Goal: Transaction & Acquisition: Purchase product/service

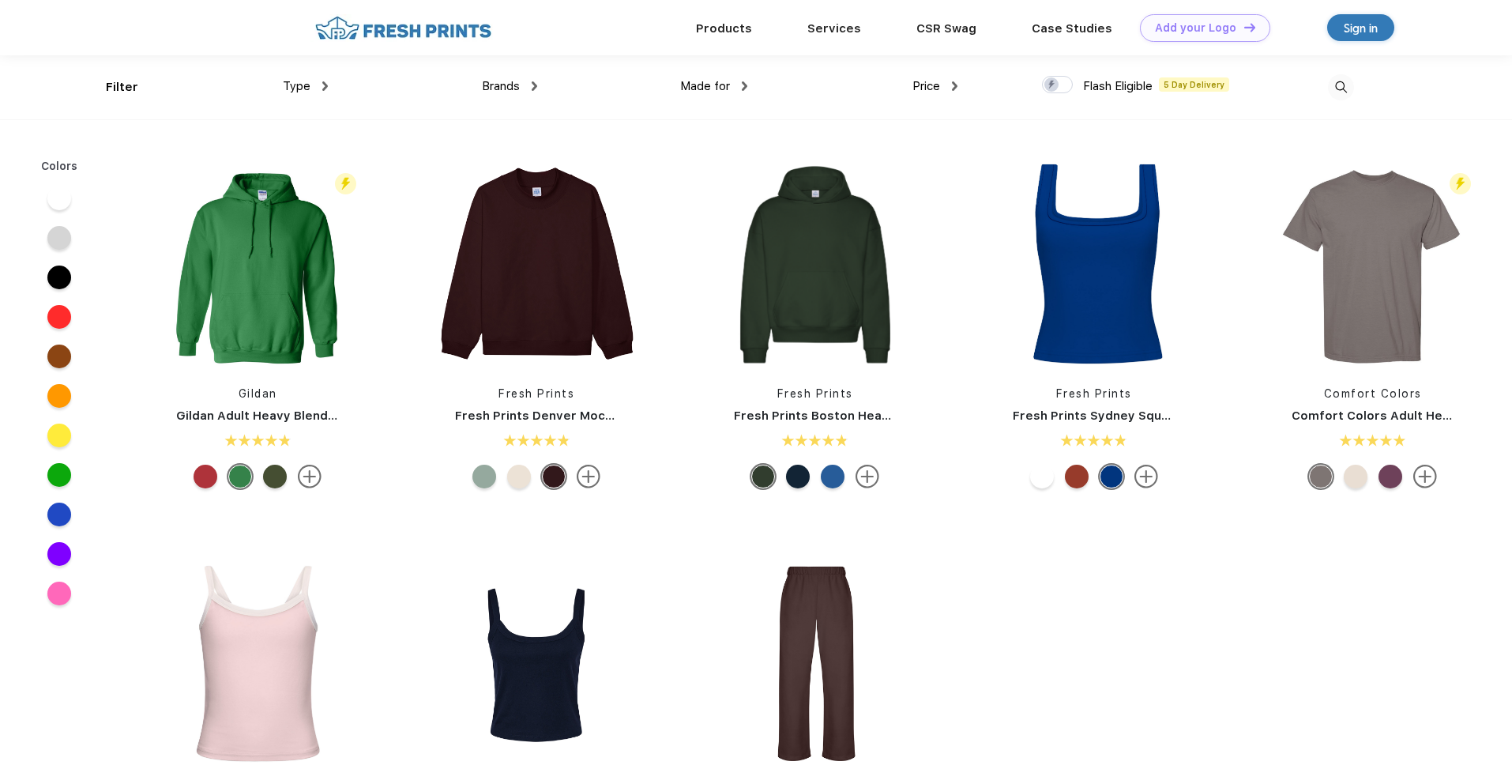
scroll to position [1, 0]
click at [310, 91] on div "Type" at bounding box center [305, 85] width 45 height 18
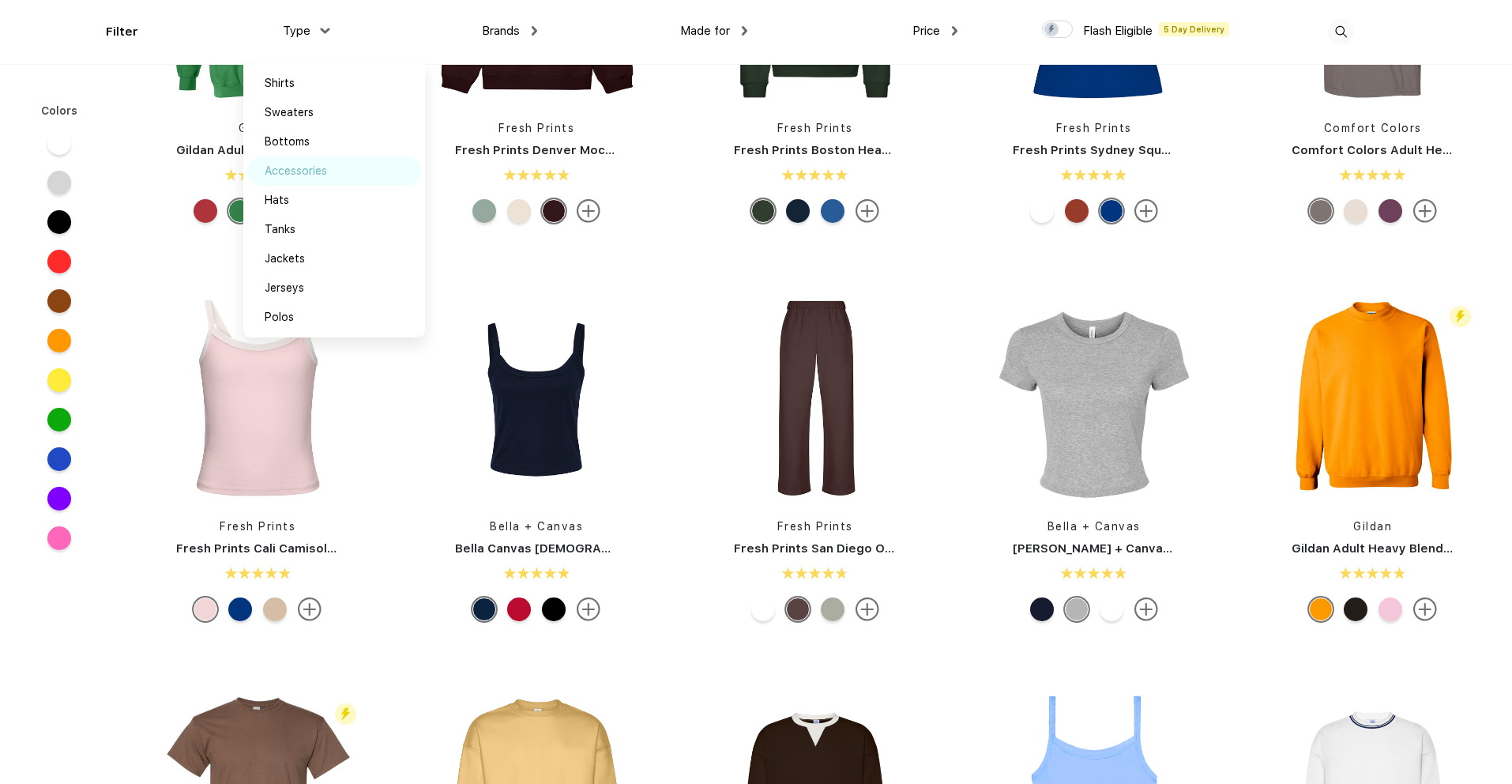
scroll to position [203, 0]
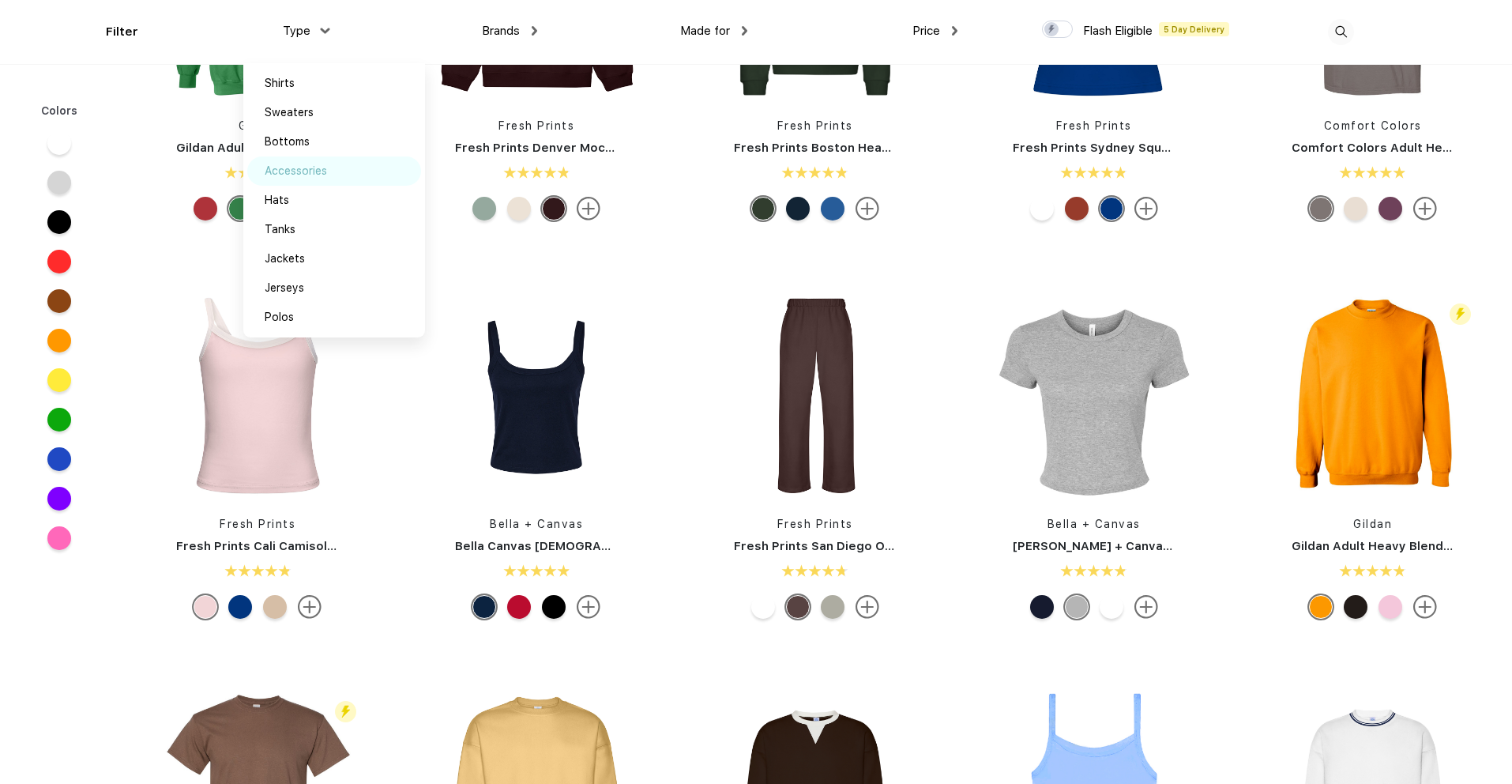
click at [302, 171] on div "Accessories" at bounding box center [296, 171] width 63 height 16
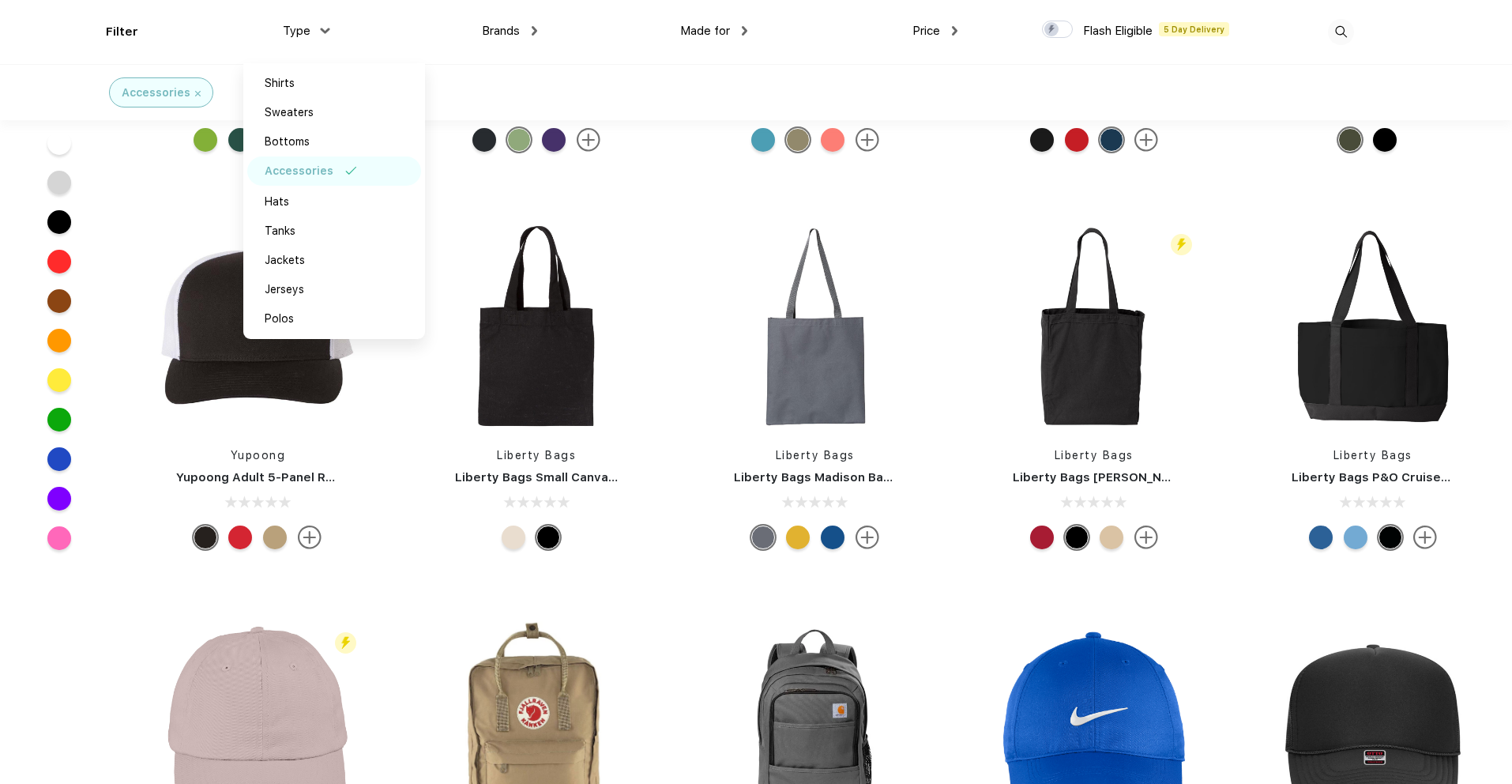
scroll to position [1351, 0]
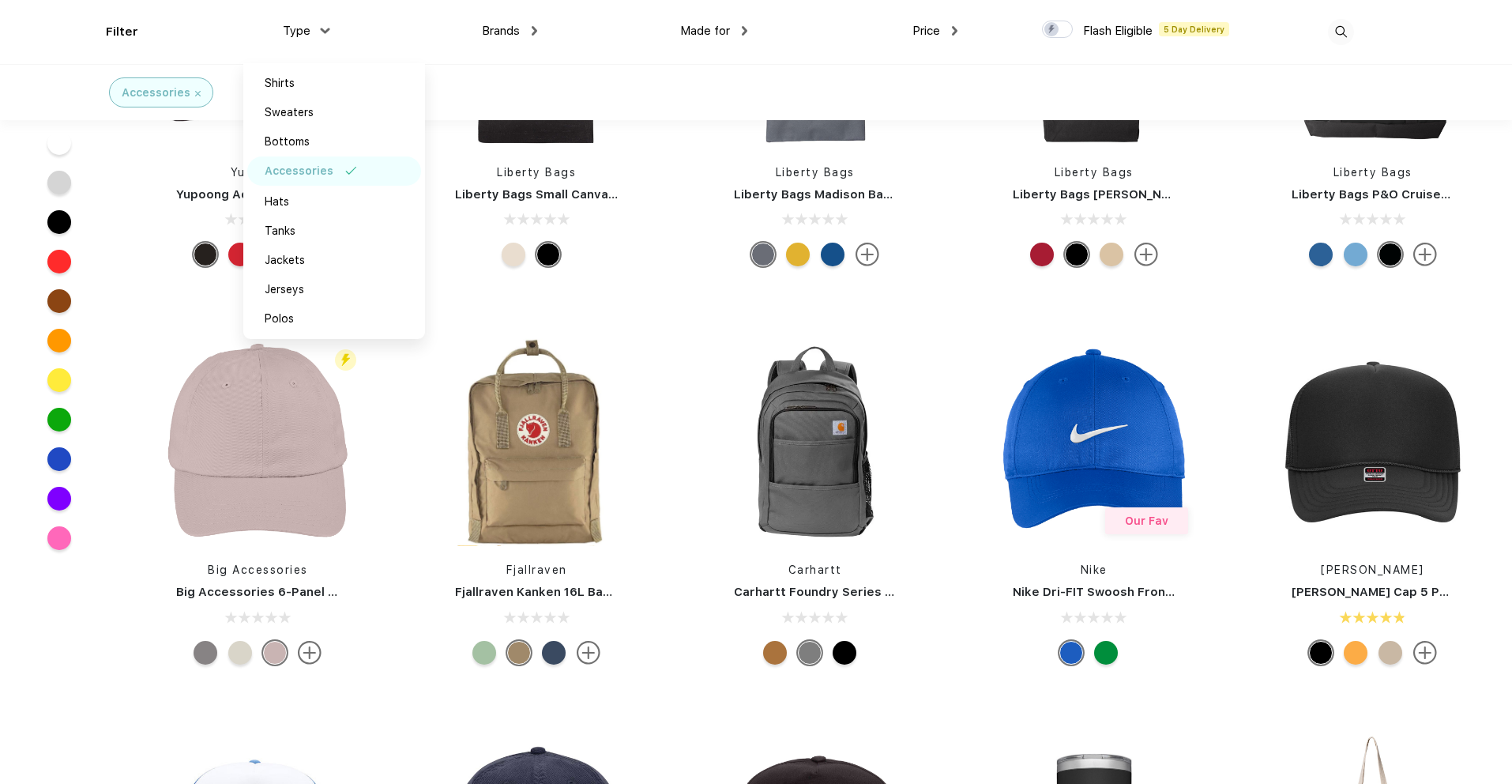
click at [331, 30] on div "Brands Most Popular Brands Moleskine Hydroflask Marine Layer S'well [PERSON_NAM…" at bounding box center [433, 32] width 210 height 64
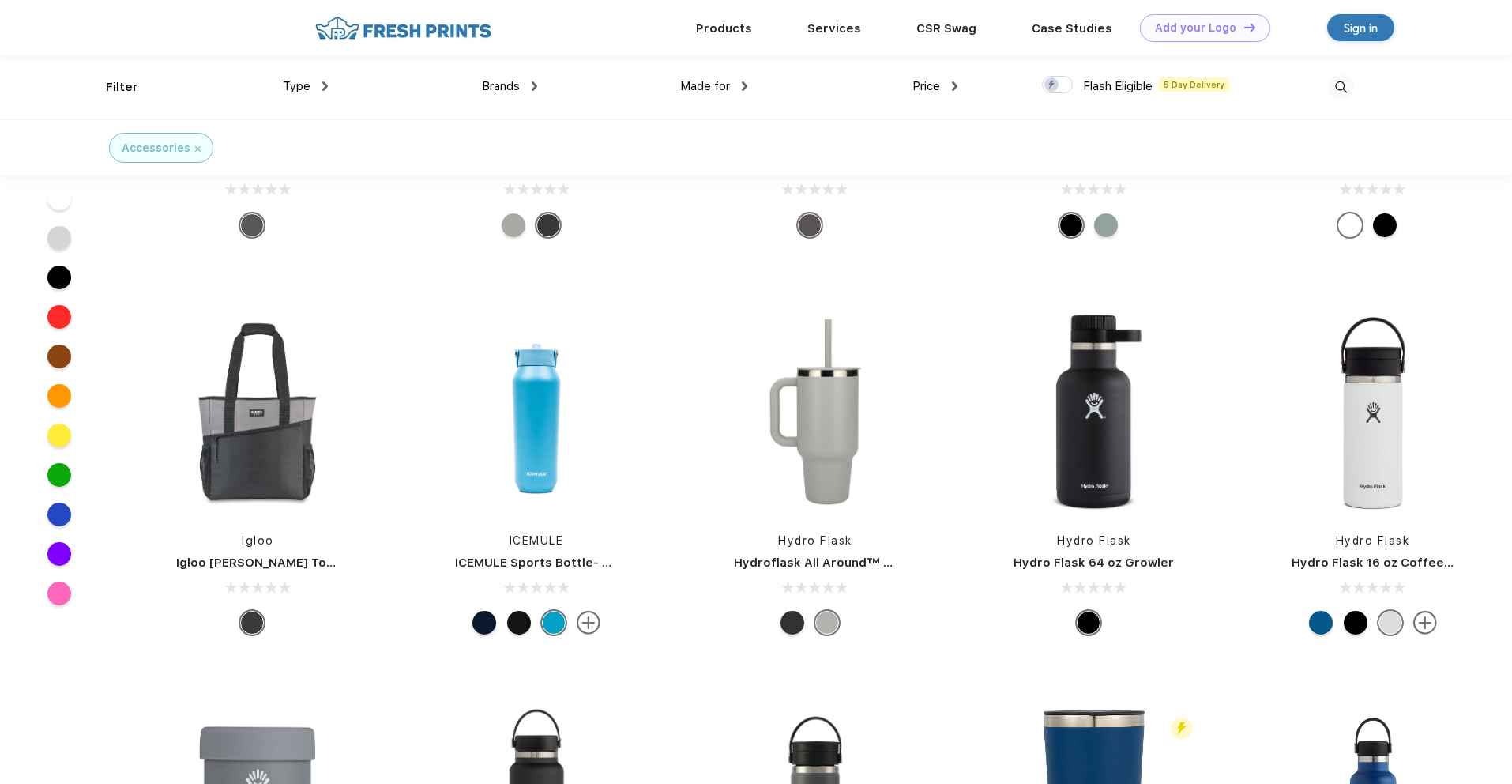
scroll to position [28772, 0]
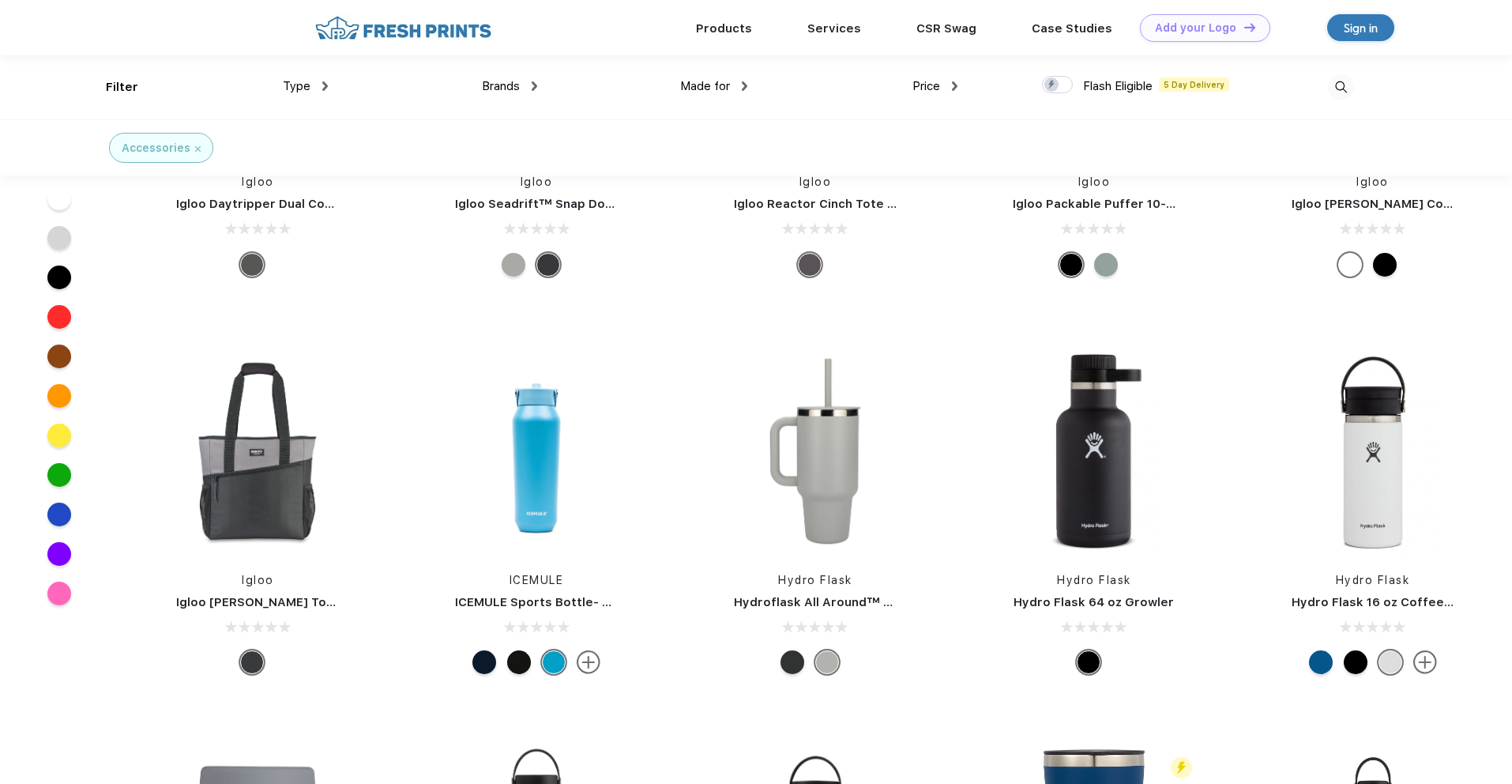
click at [195, 145] on div "Accessories" at bounding box center [161, 148] width 79 height 16
click at [196, 147] on img at bounding box center [197, 149] width 6 height 6
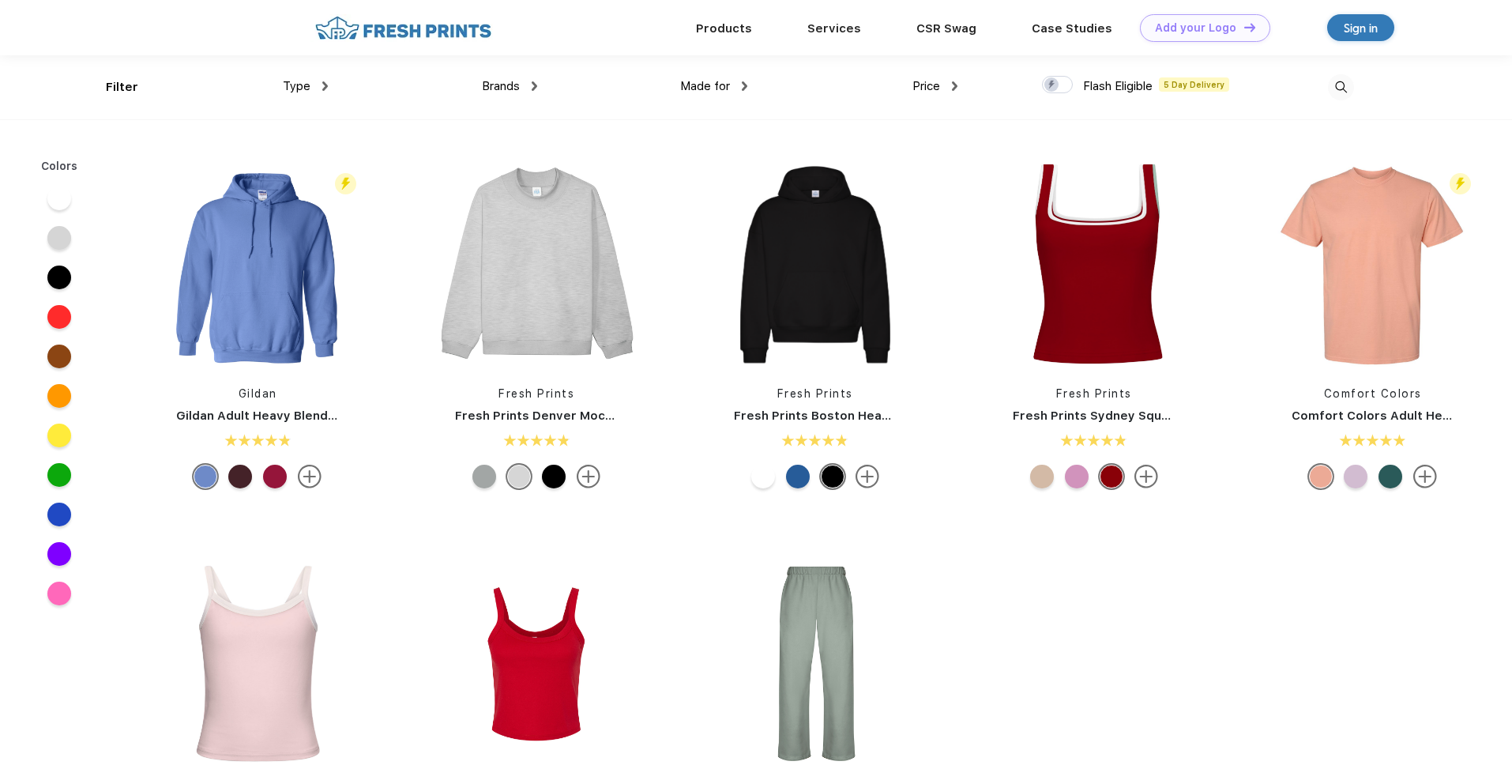
click at [306, 91] on span "Type" at bounding box center [297, 86] width 28 height 15
click at [305, 80] on span "Type" at bounding box center [297, 86] width 28 height 15
click at [318, 88] on div "Type" at bounding box center [305, 86] width 45 height 18
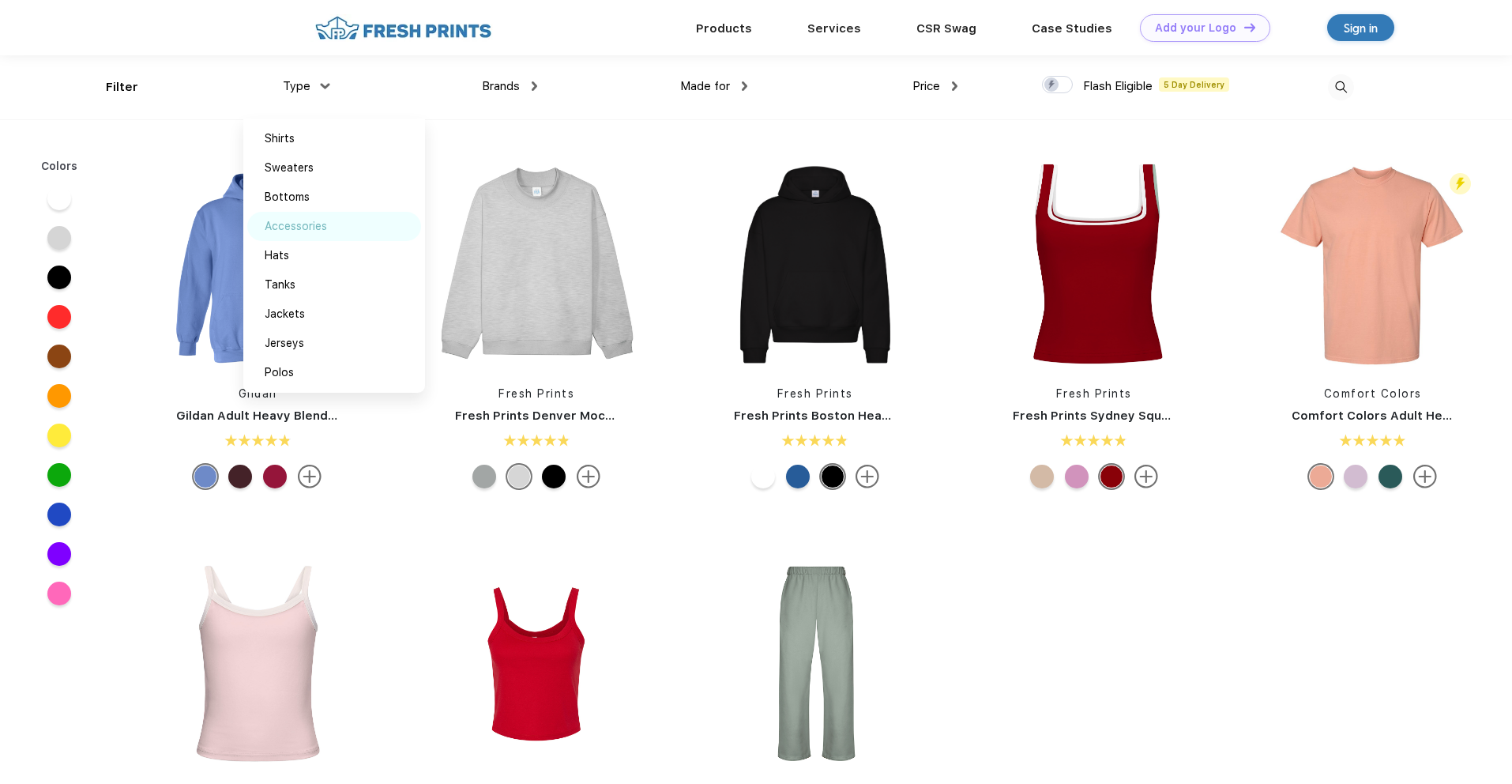
click at [276, 218] on div "Accessories" at bounding box center [296, 226] width 63 height 16
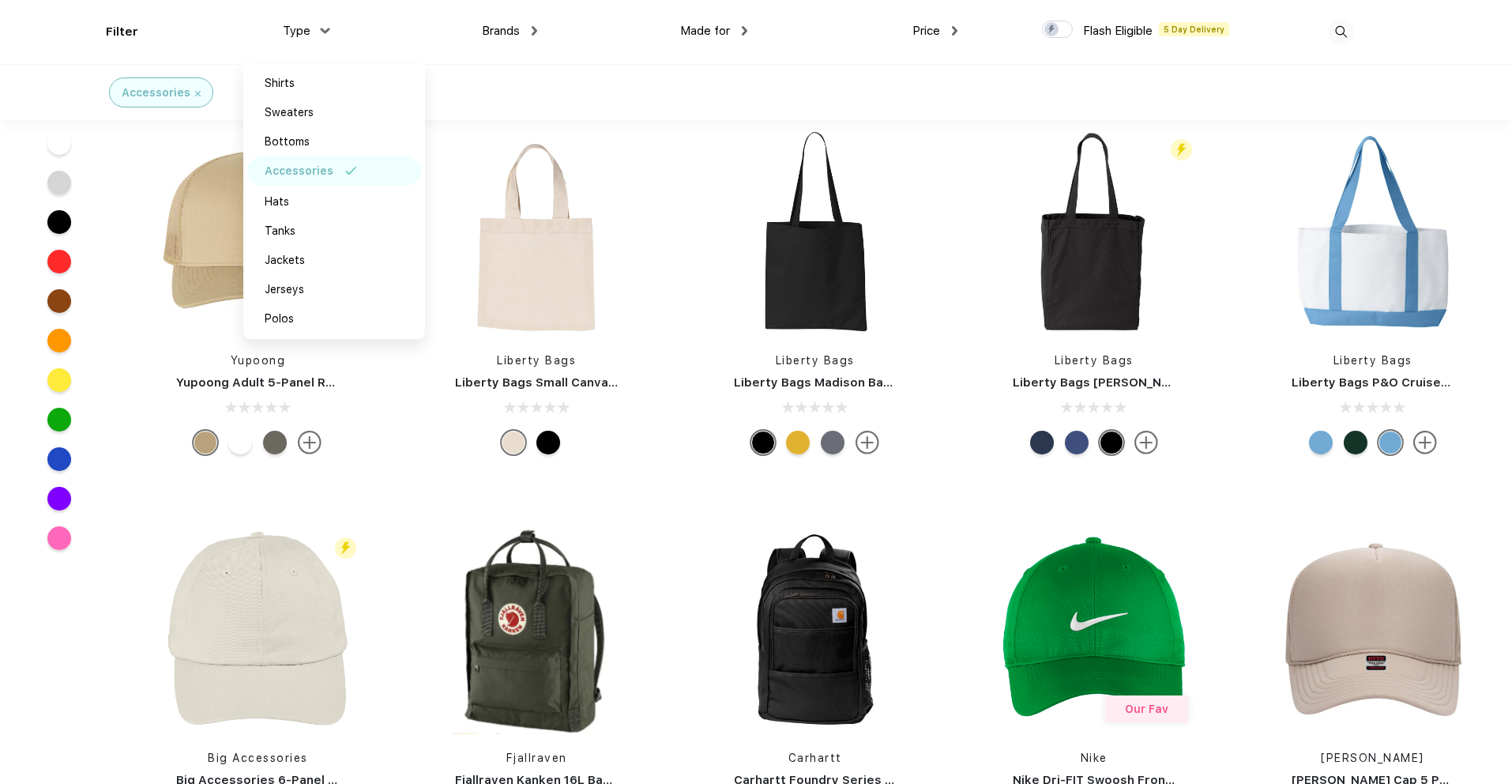
scroll to position [1169, 0]
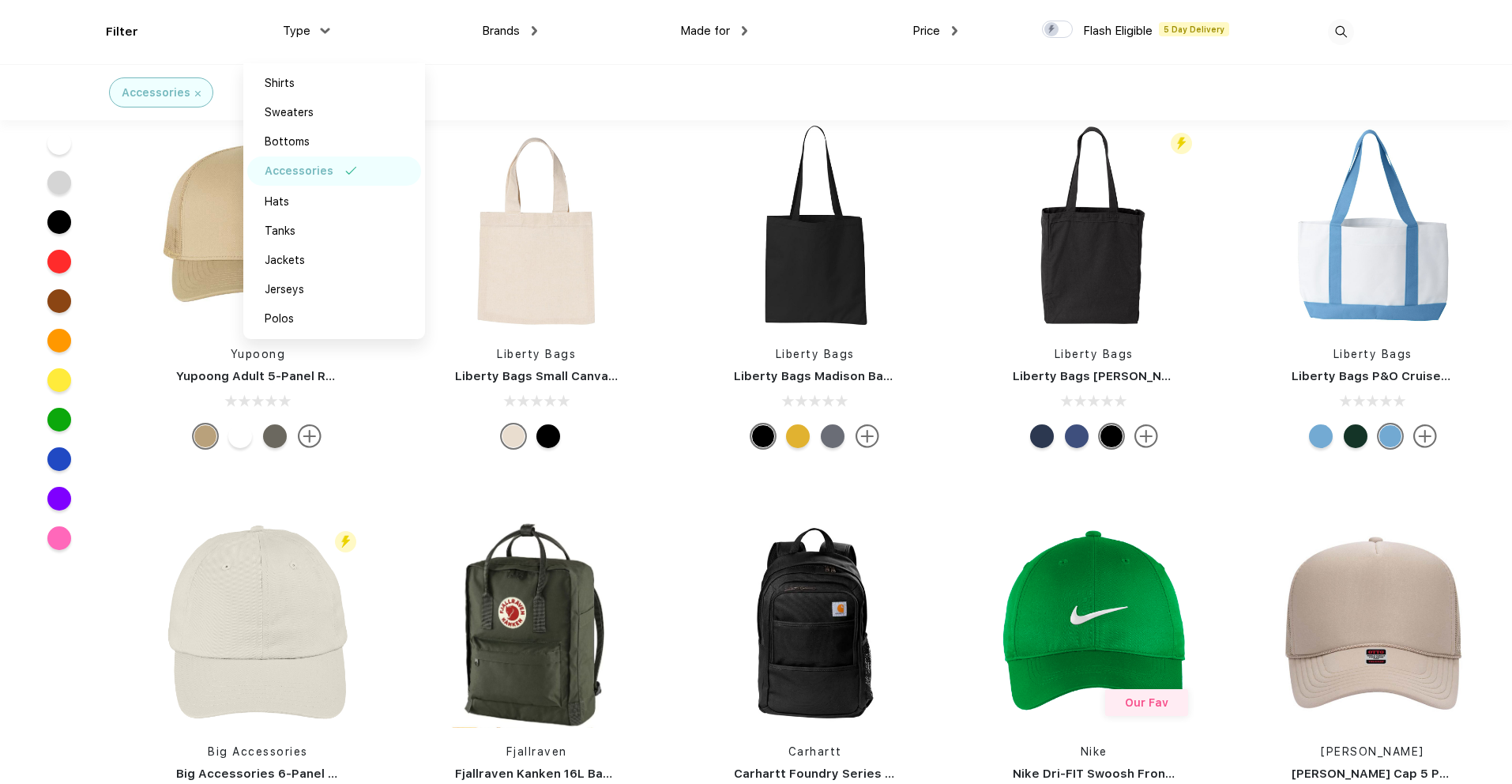
click at [63, 457] on div at bounding box center [58, 458] width 24 height 24
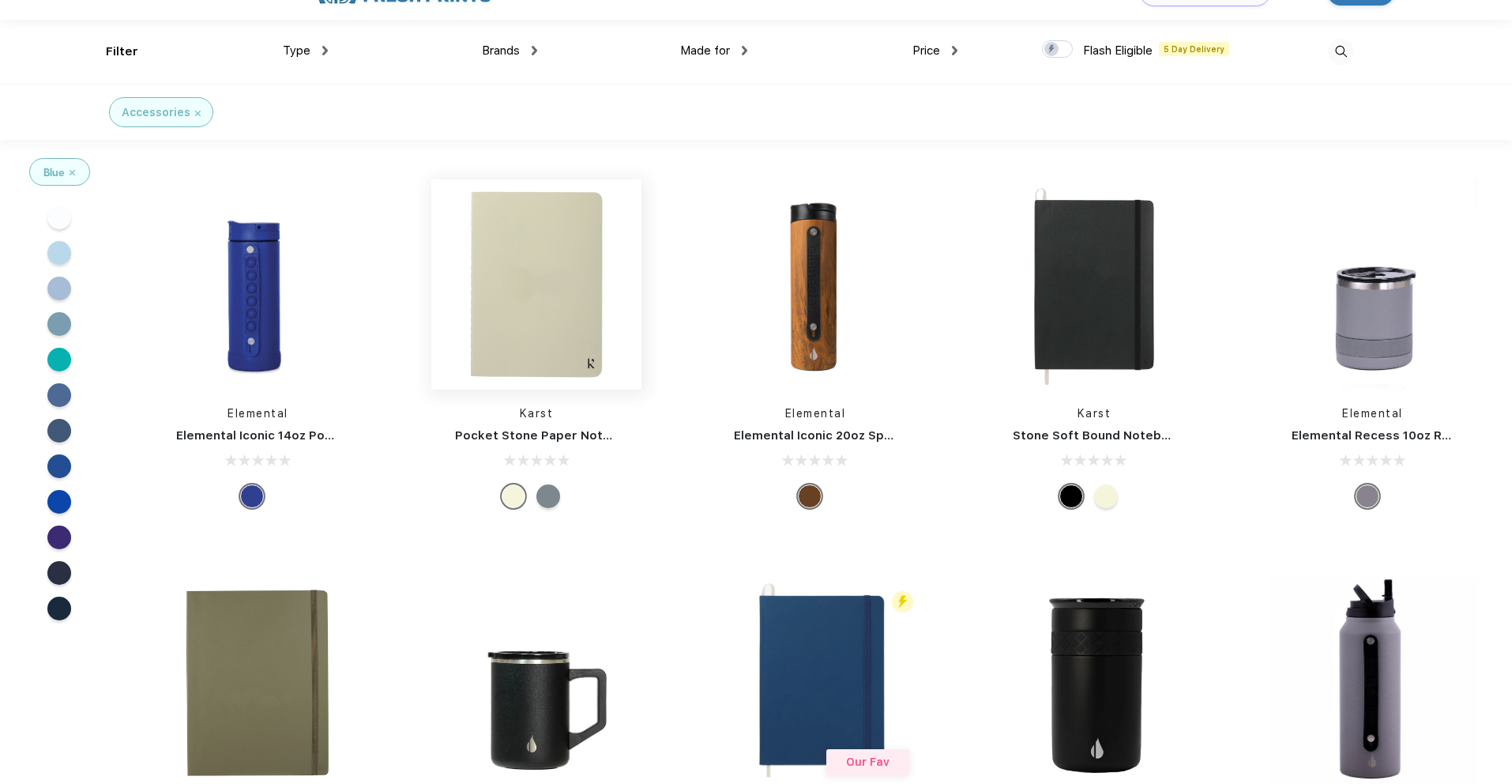
scroll to position [37, 0]
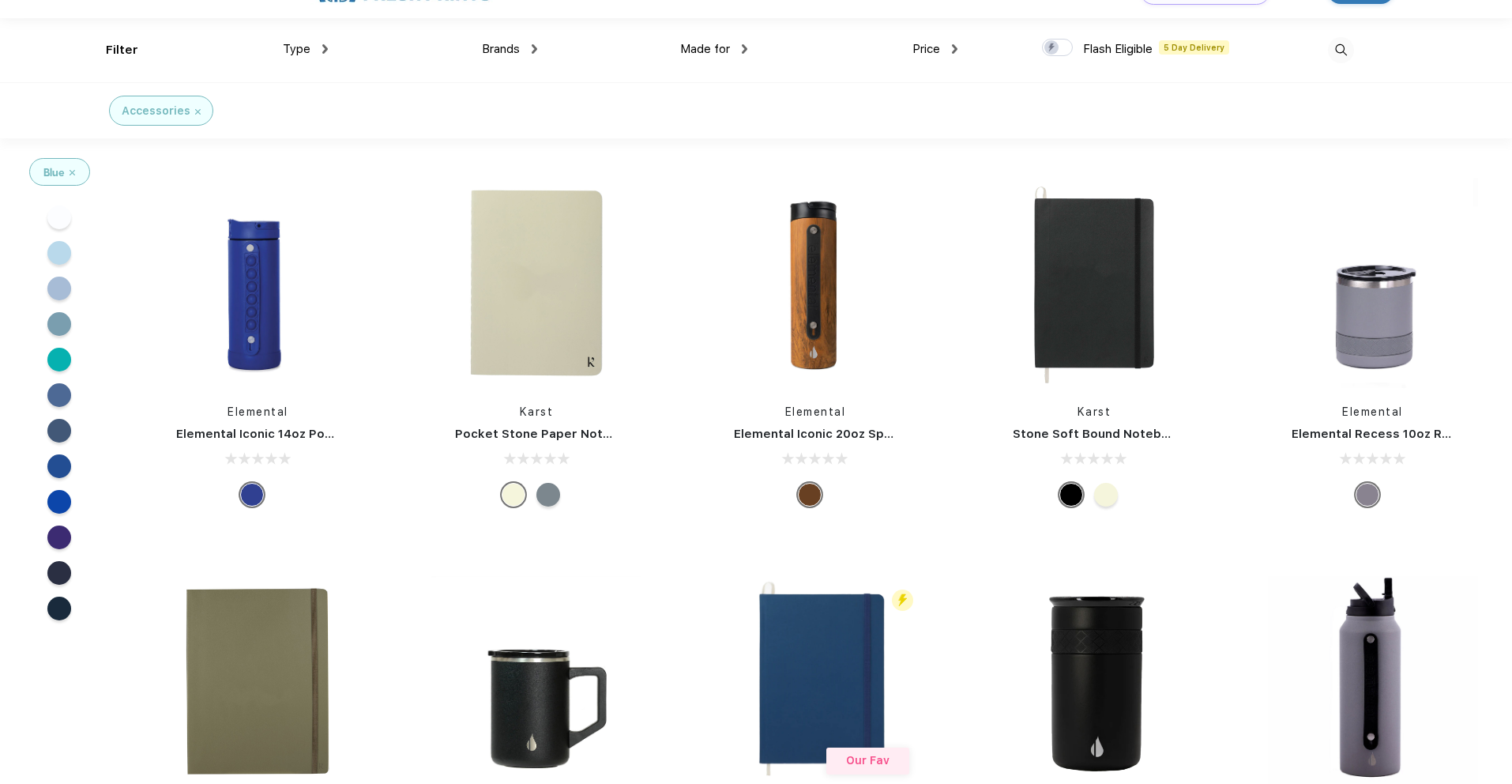
click at [540, 488] on div at bounding box center [548, 494] width 24 height 24
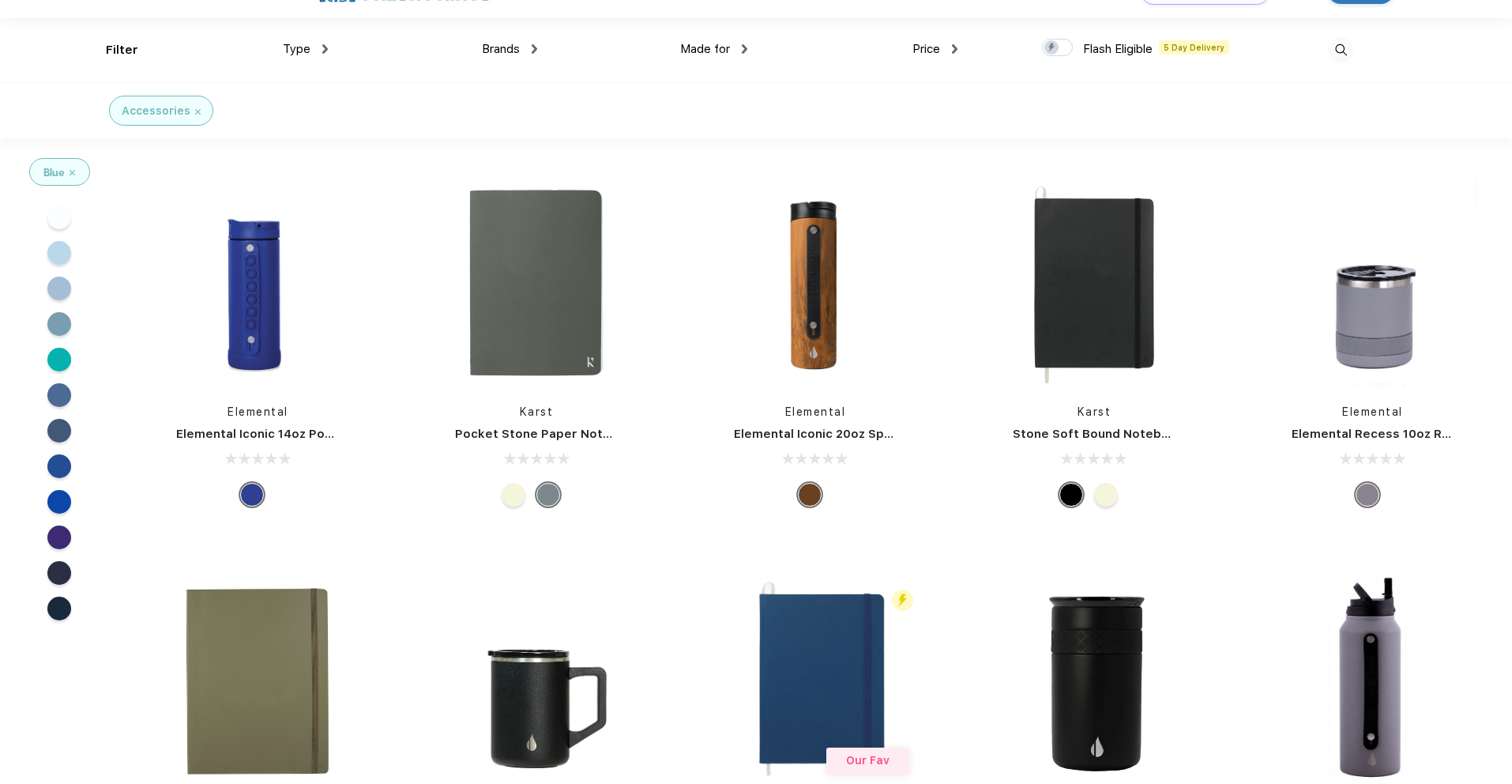
click at [525, 493] on div at bounding box center [513, 494] width 24 height 24
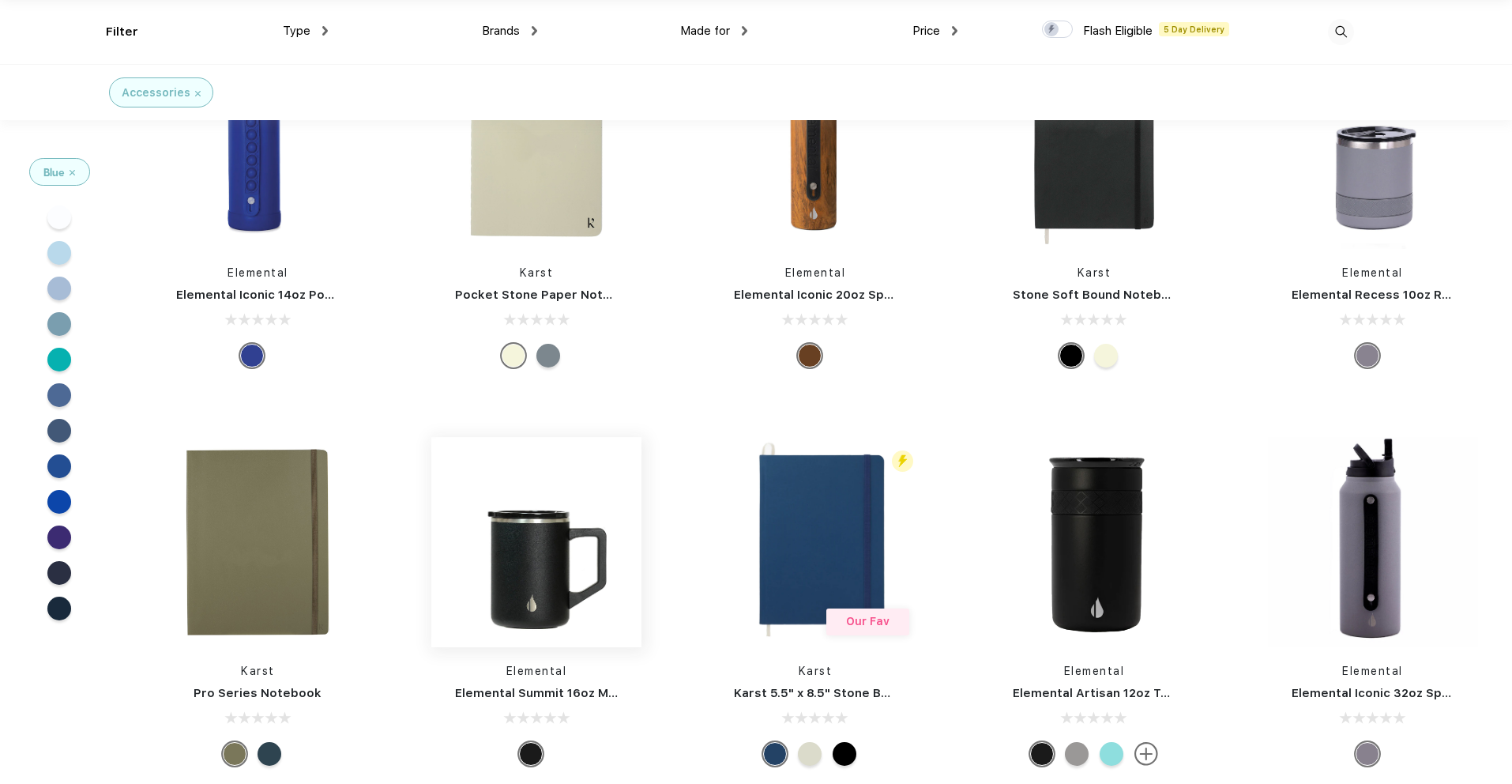
scroll to position [52, 0]
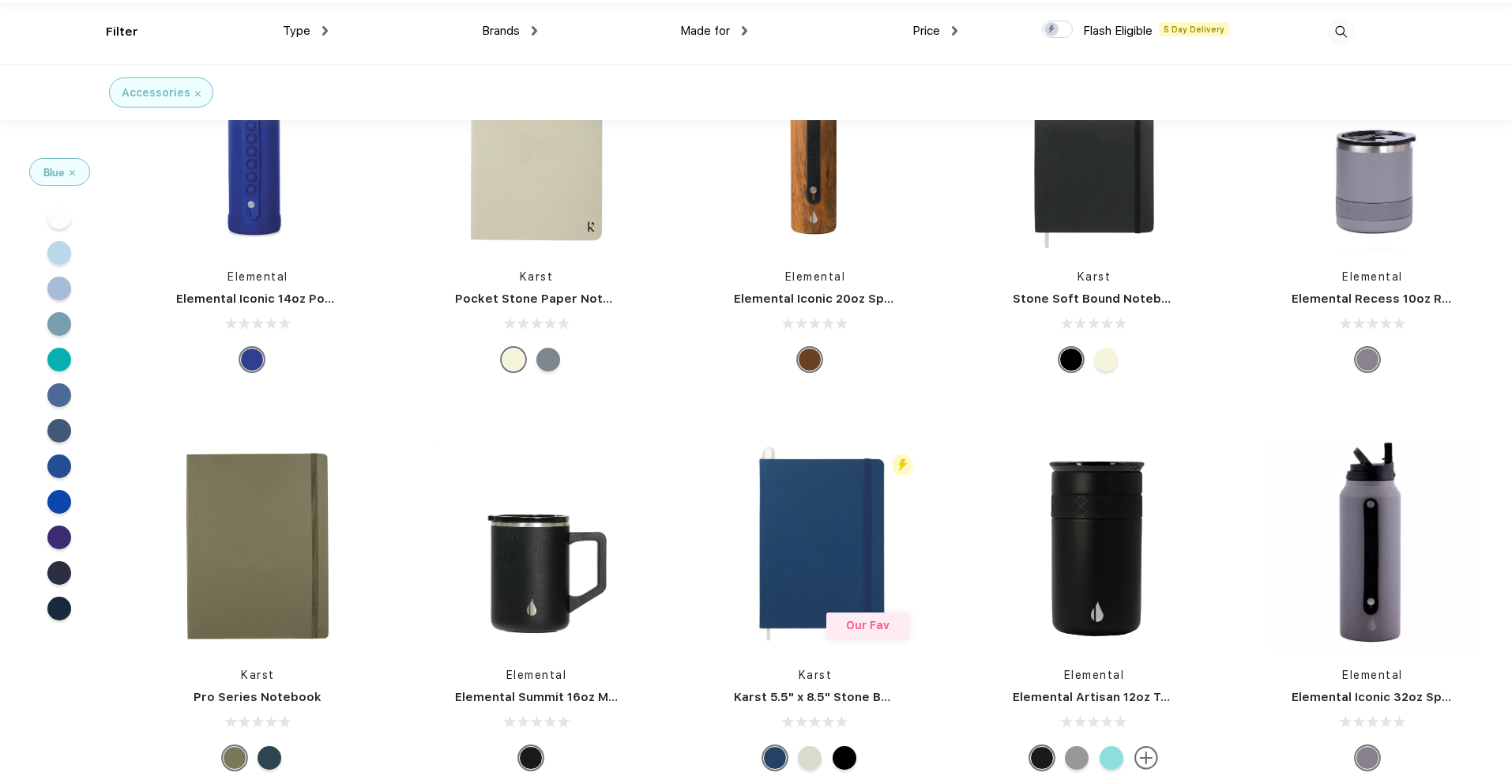
click at [549, 349] on div at bounding box center [548, 359] width 24 height 24
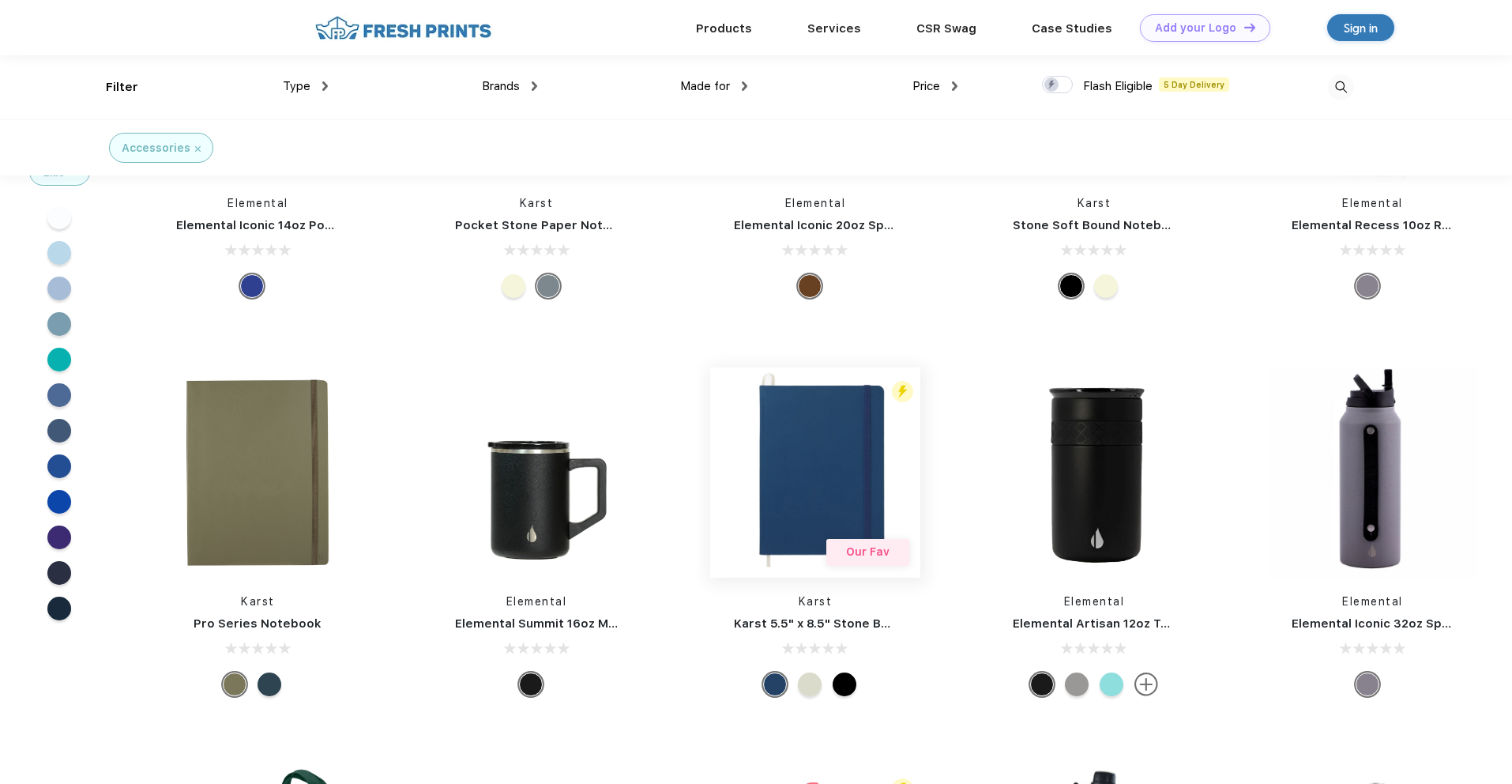
scroll to position [0, 0]
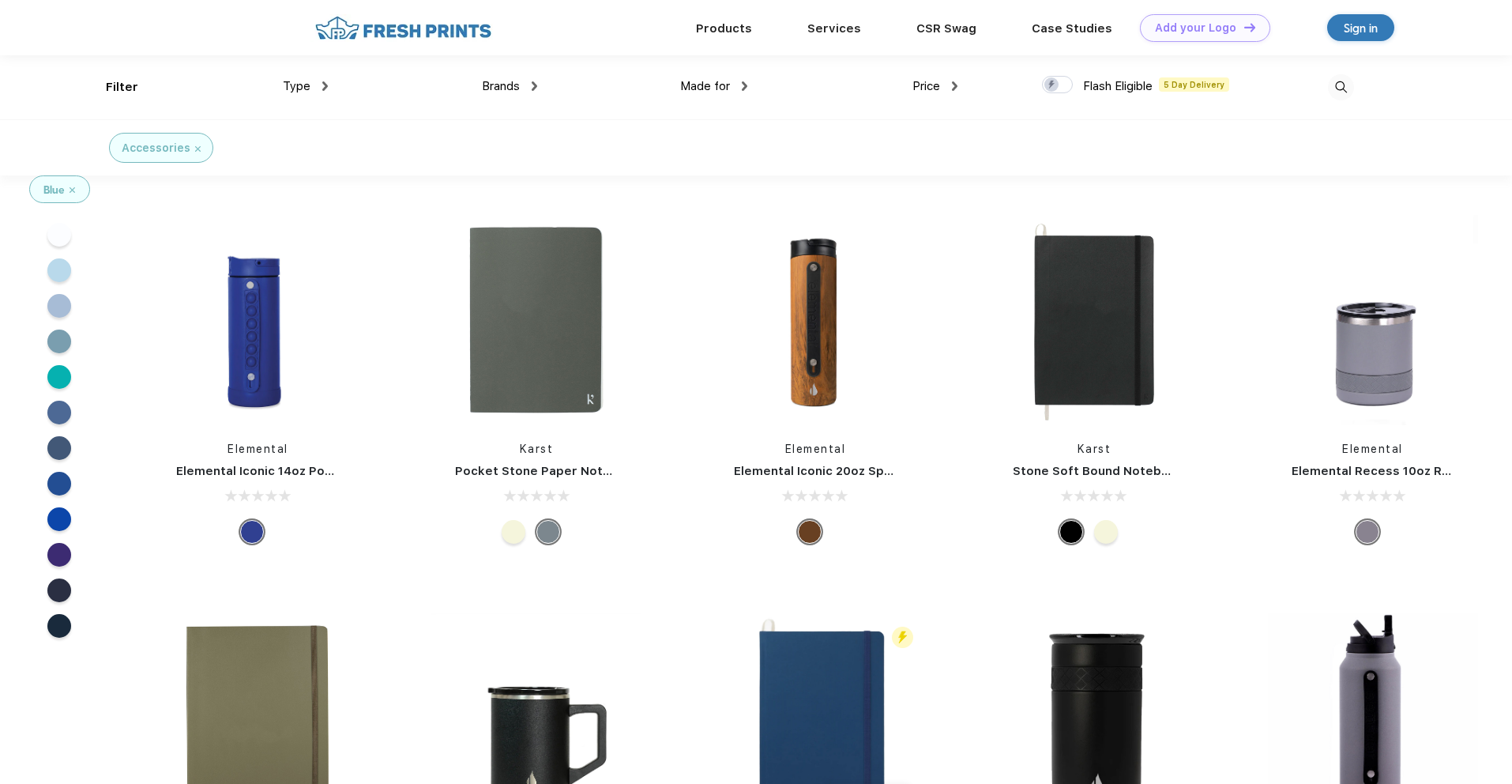
click at [1095, 535] on div at bounding box center [1106, 531] width 24 height 24
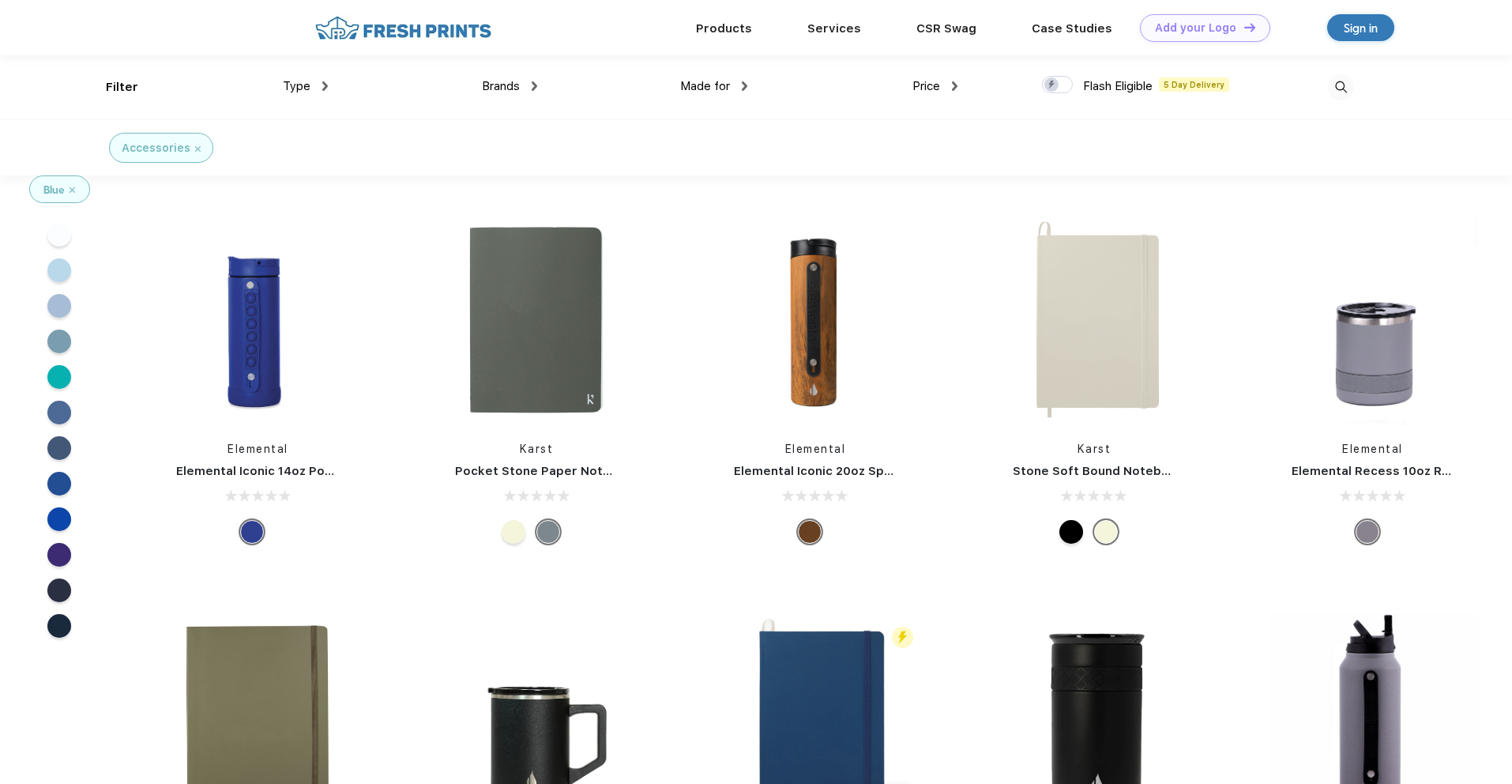
scroll to position [2, 0]
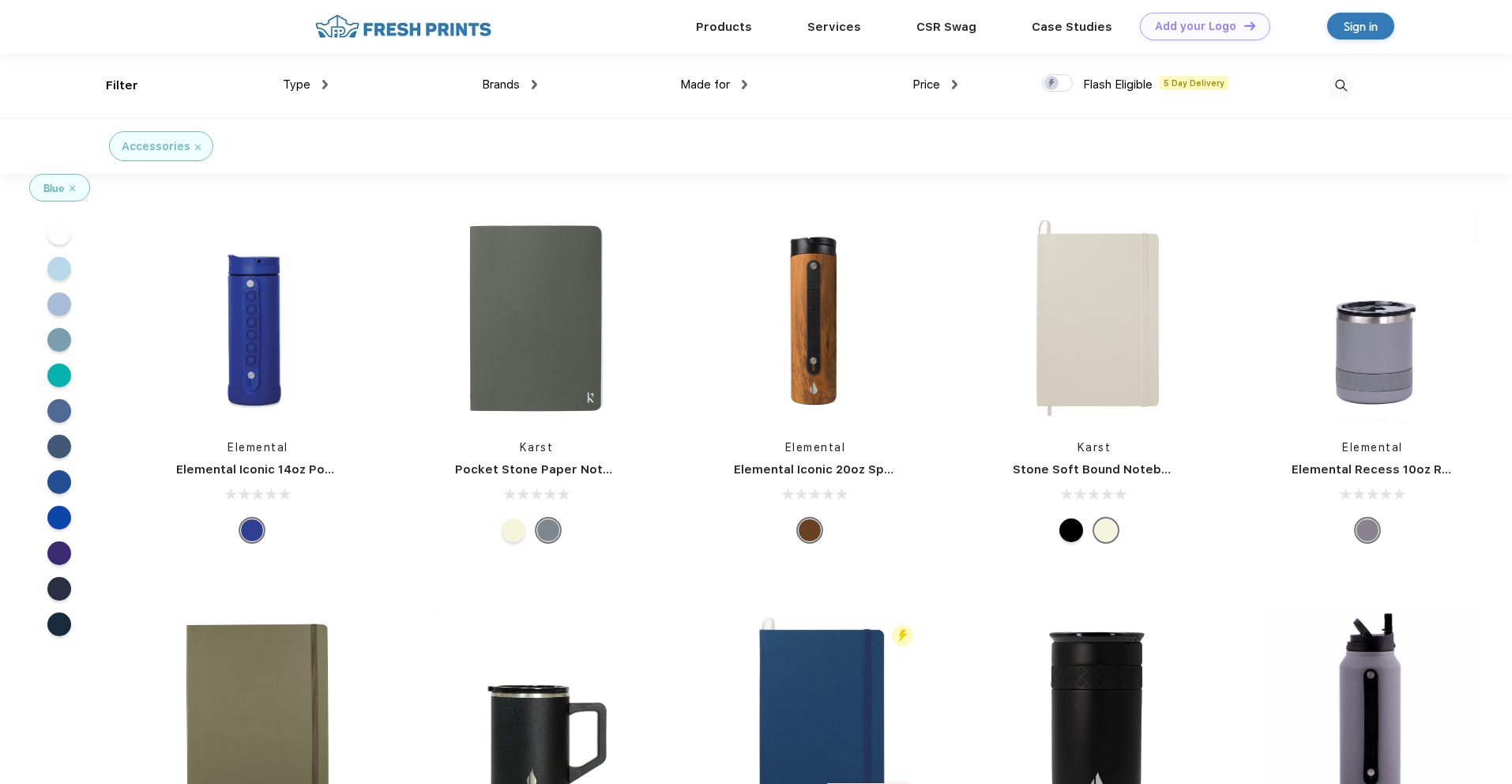
click at [1078, 529] on div at bounding box center [1071, 530] width 24 height 24
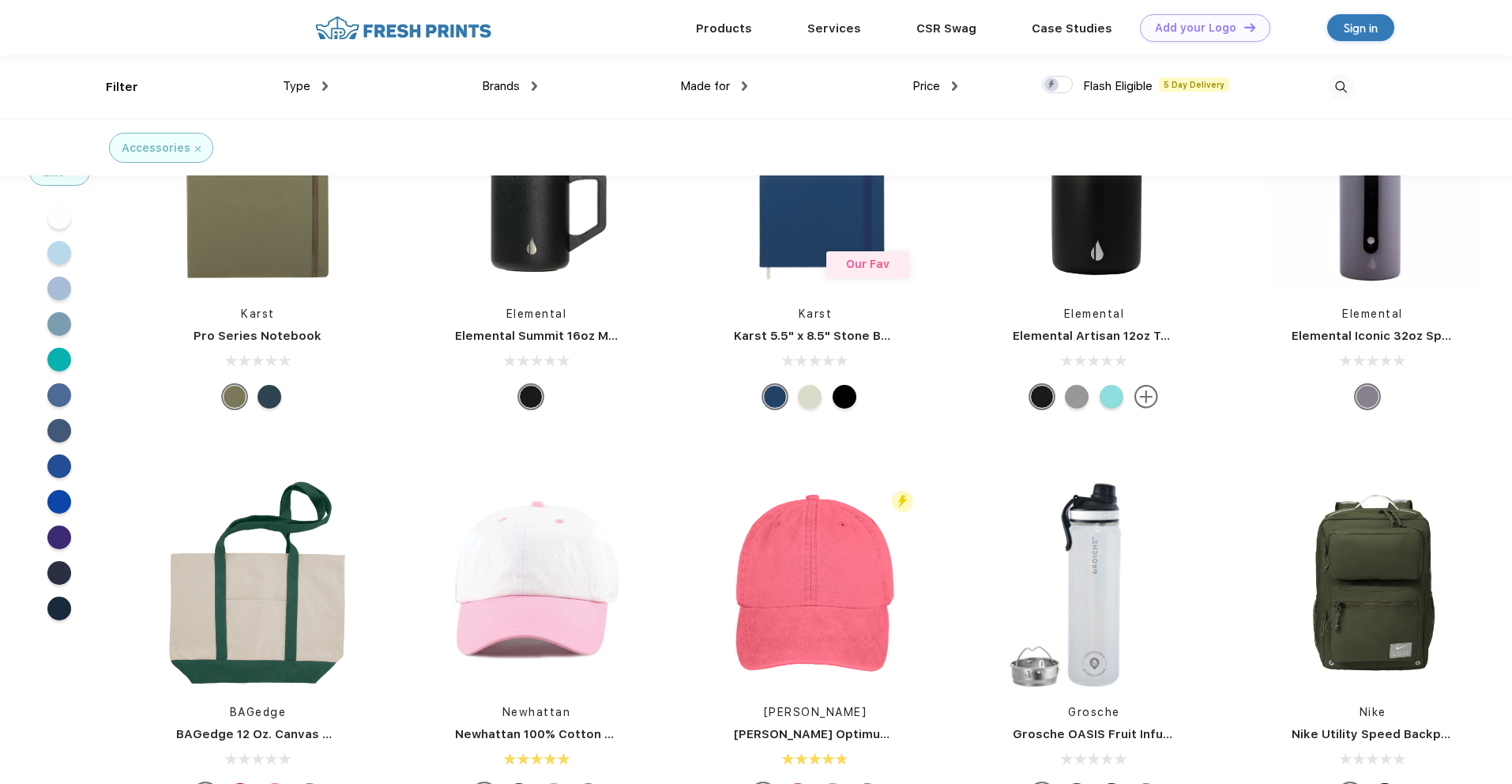
click at [263, 404] on div at bounding box center [269, 396] width 24 height 24
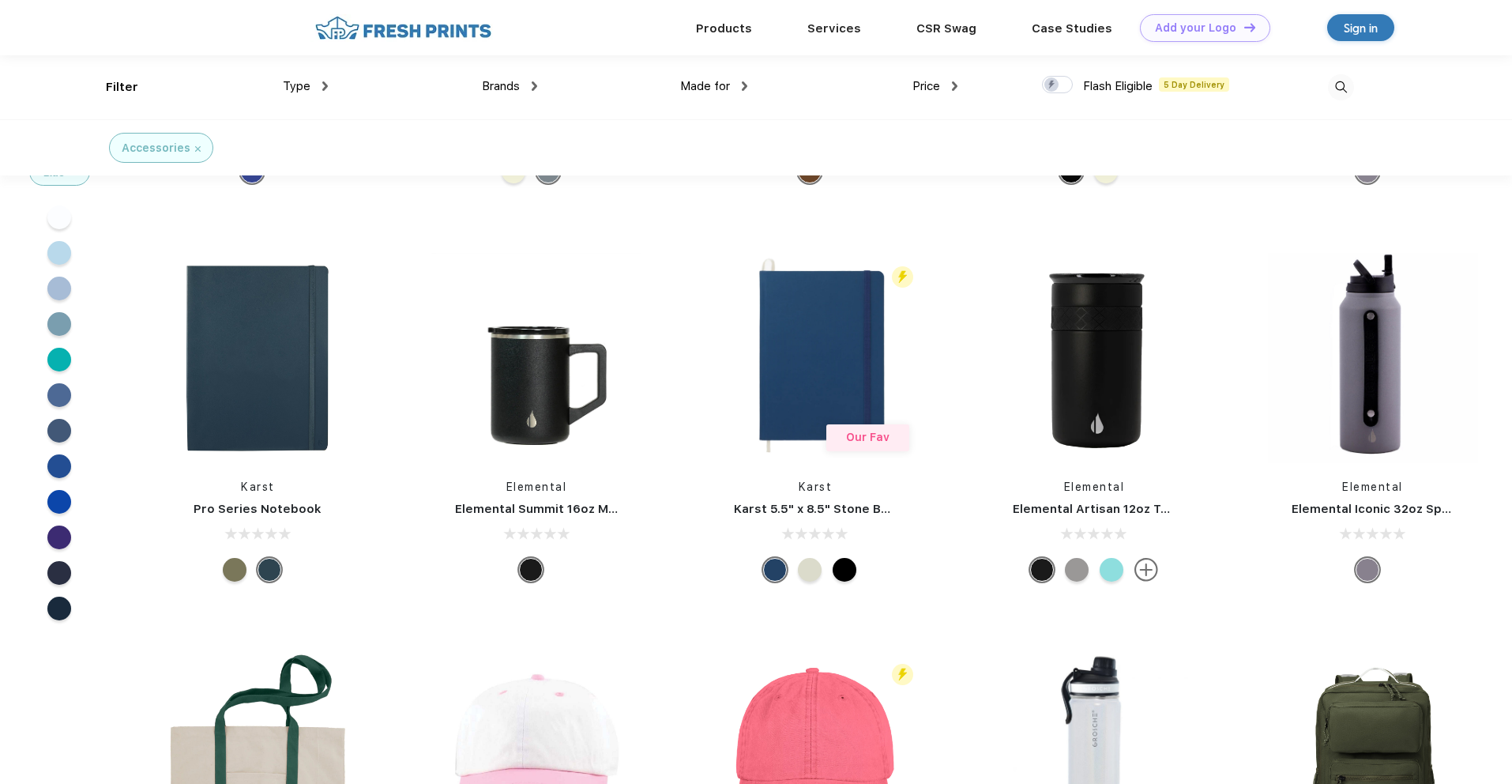
scroll to position [0, 0]
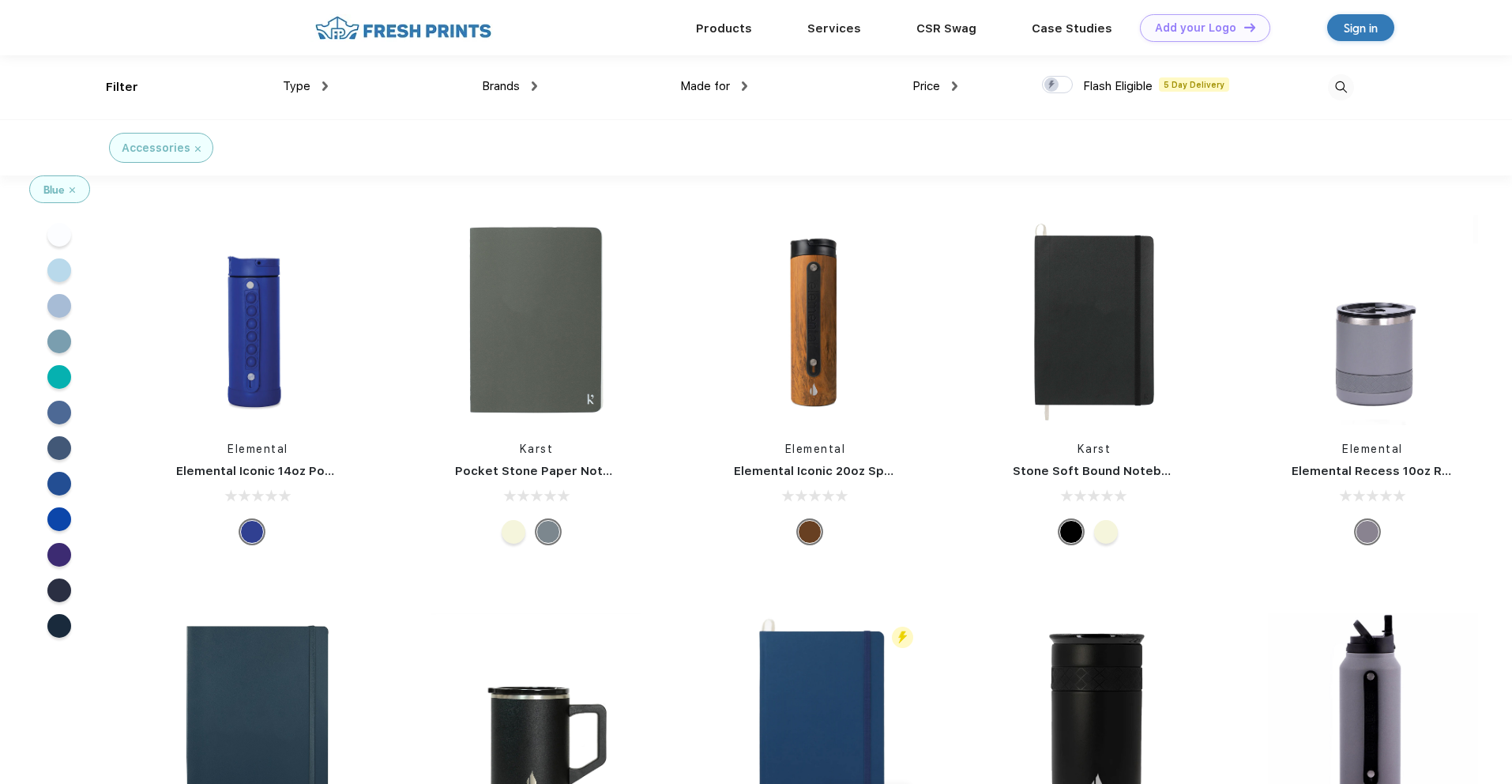
click at [71, 196] on div "Blue" at bounding box center [59, 189] width 59 height 26
click at [73, 190] on img at bounding box center [72, 189] width 6 height 6
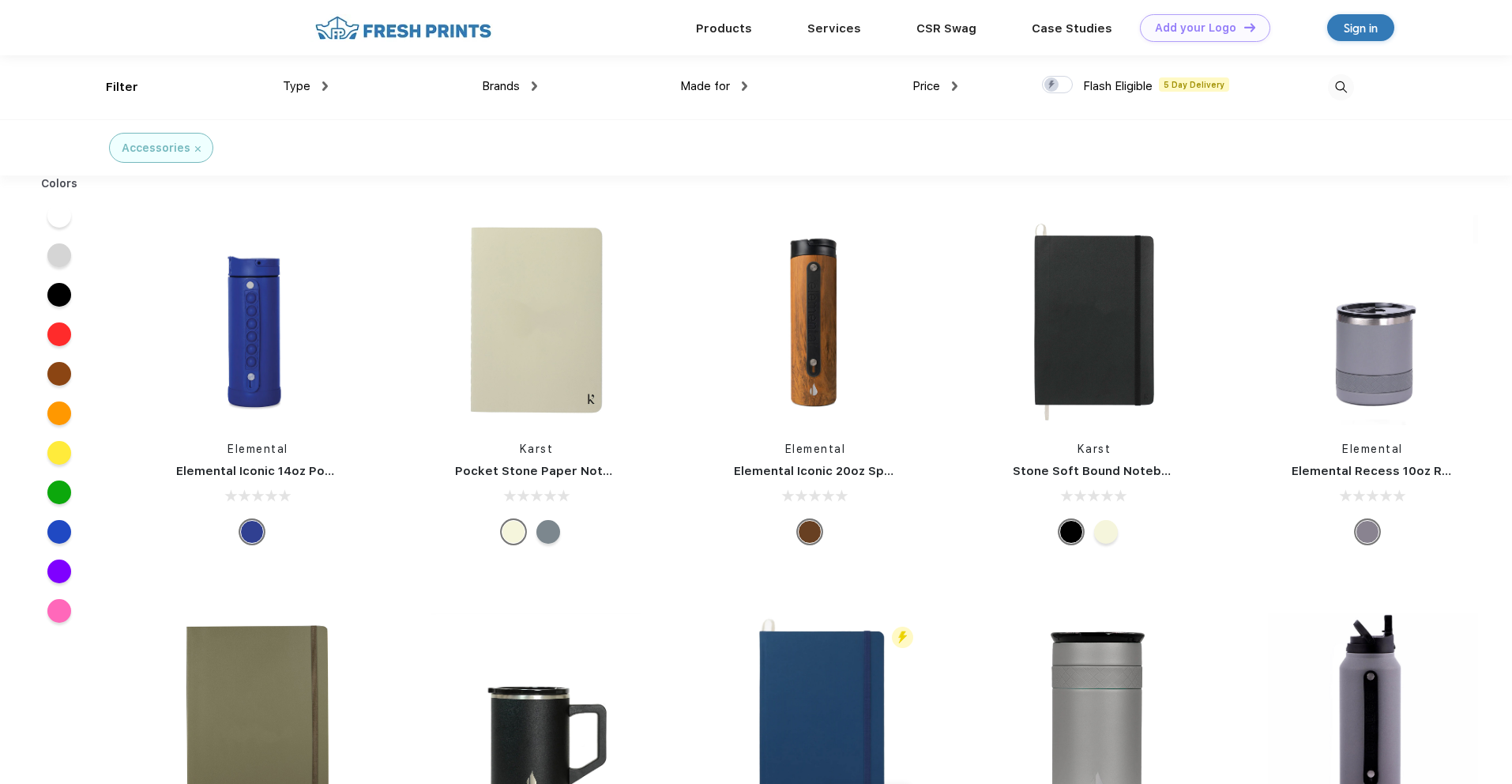
click at [67, 212] on div at bounding box center [58, 215] width 24 height 24
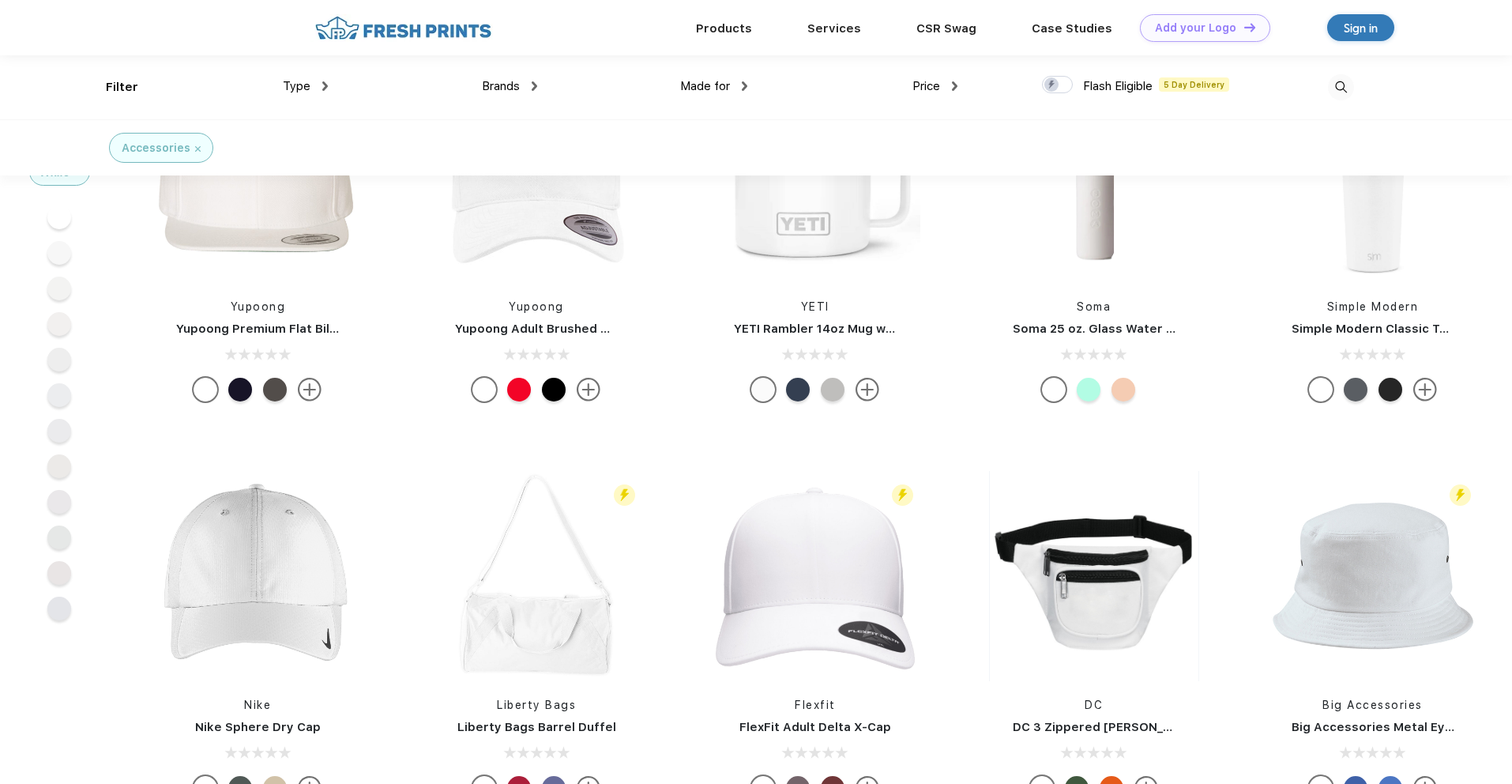
scroll to position [1472, 0]
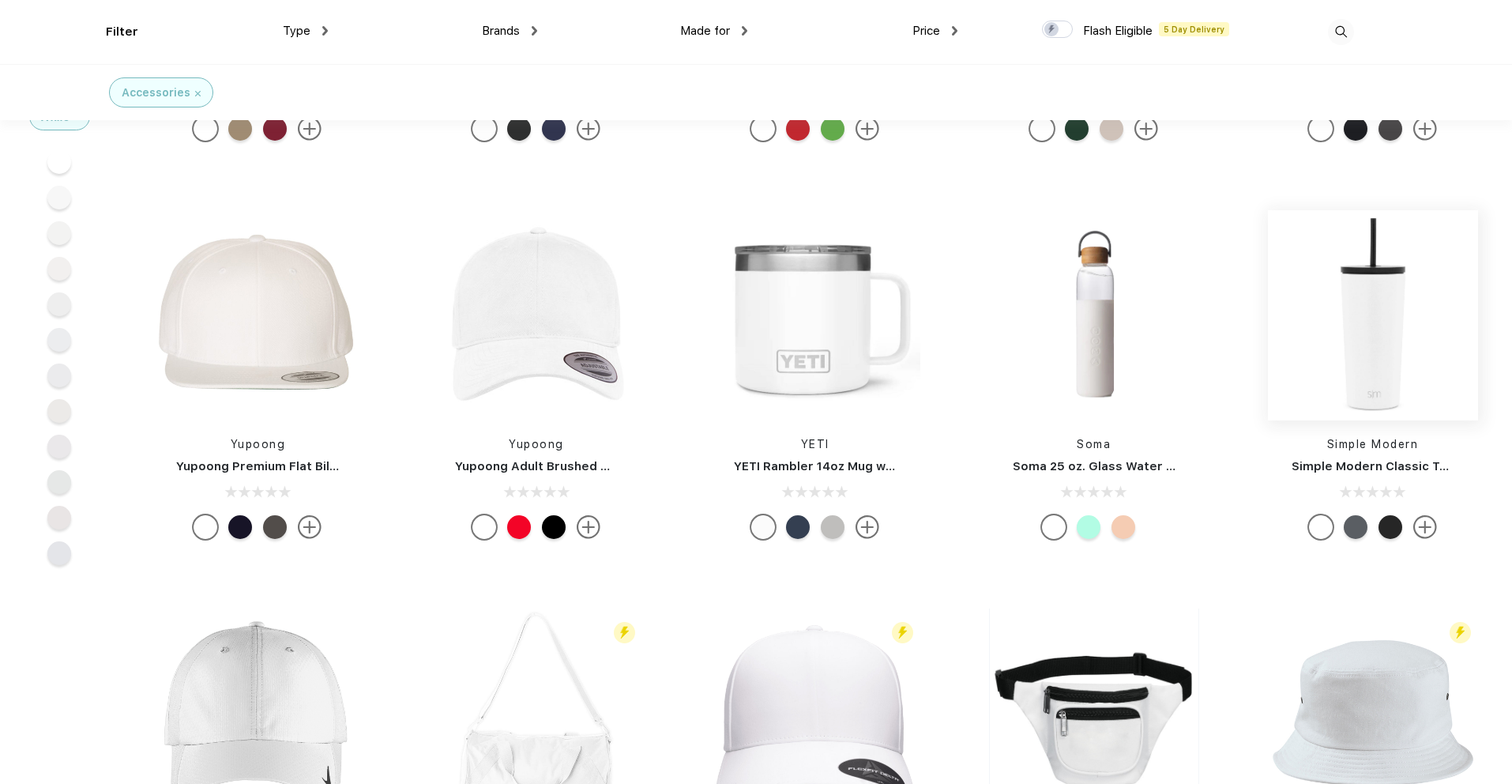
click at [1396, 357] on img at bounding box center [1373, 315] width 210 height 210
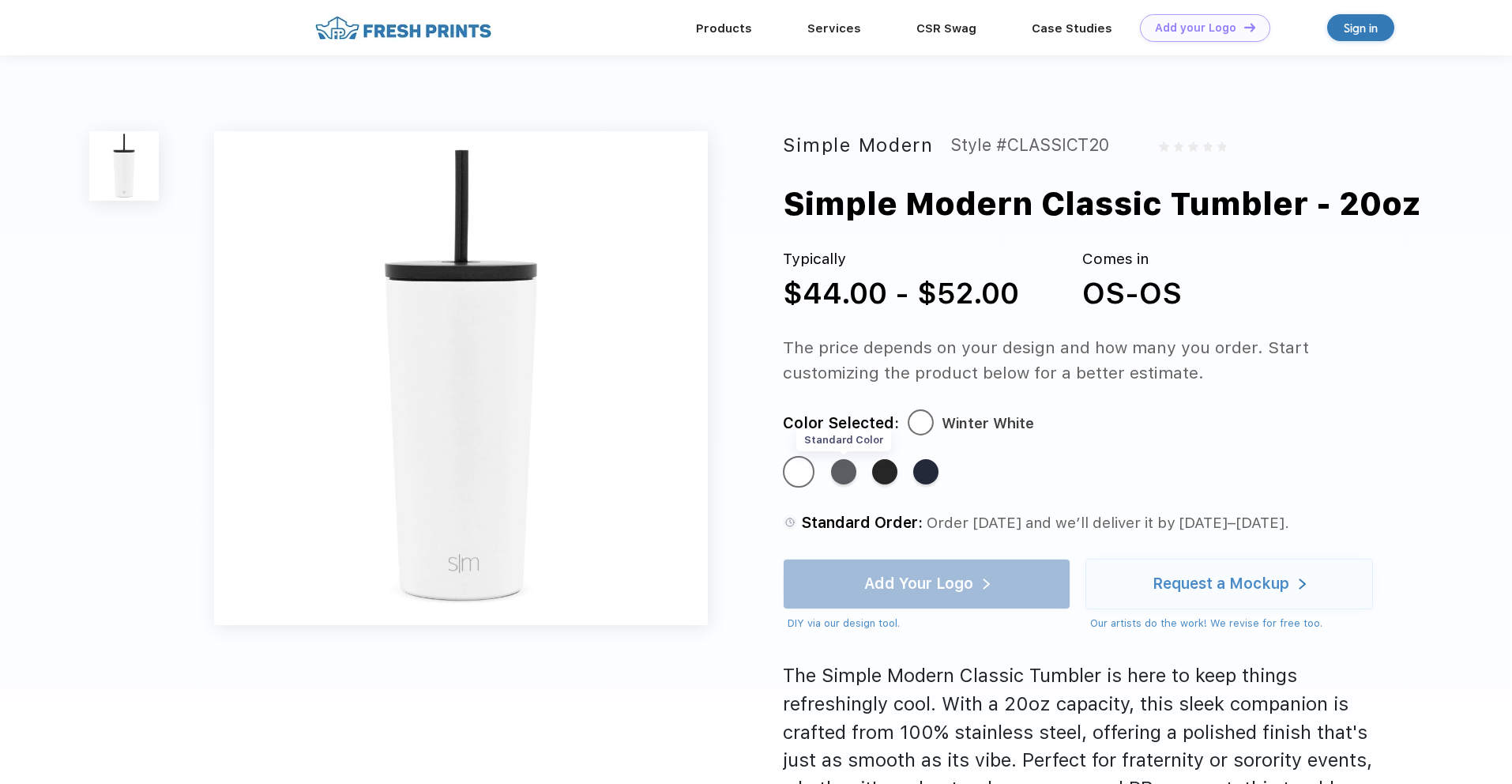
click at [848, 478] on div "Standard Color" at bounding box center [843, 471] width 25 height 25
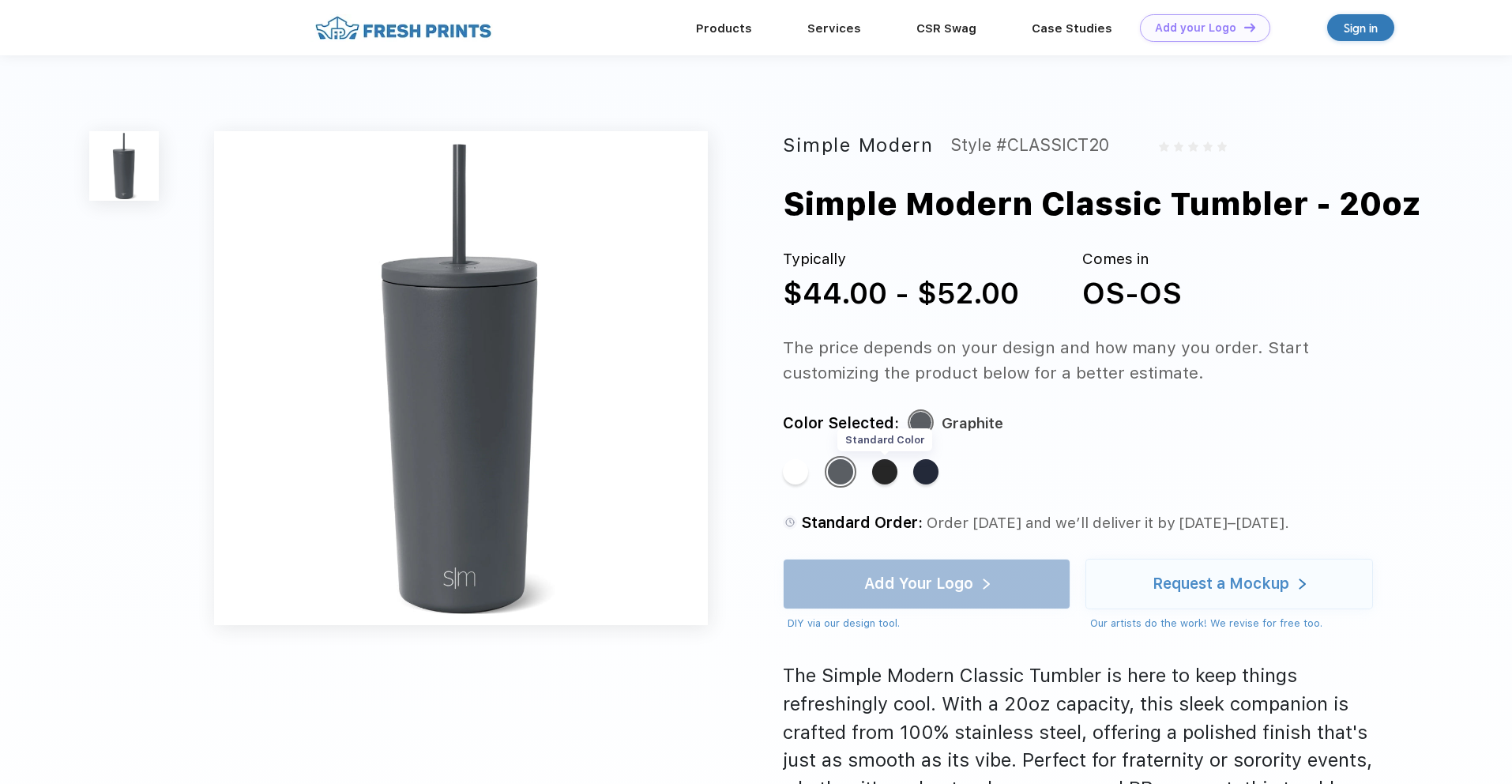
click at [885, 476] on div "Standard Color" at bounding box center [885, 471] width 25 height 25
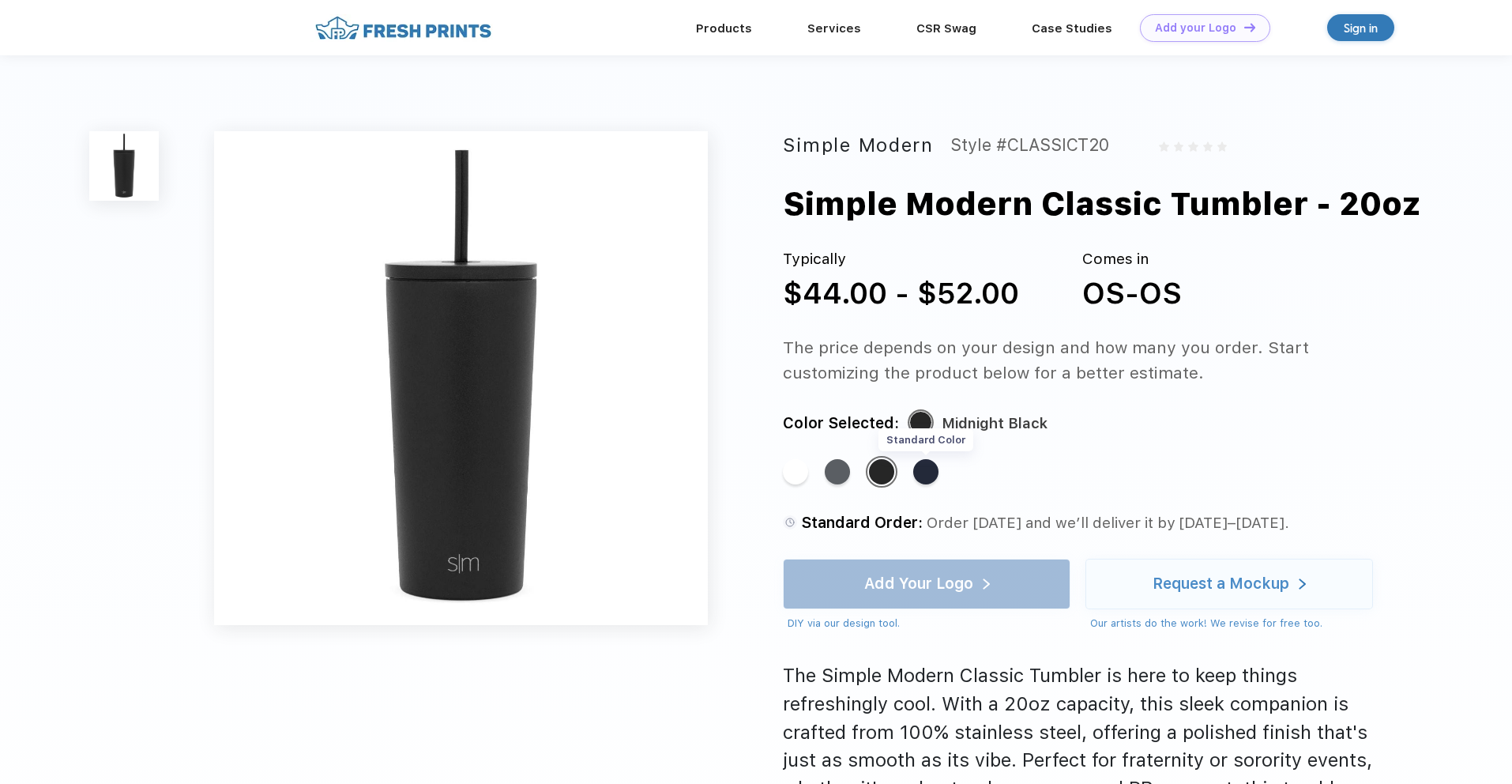
click at [927, 474] on div "Standard Color" at bounding box center [925, 471] width 25 height 25
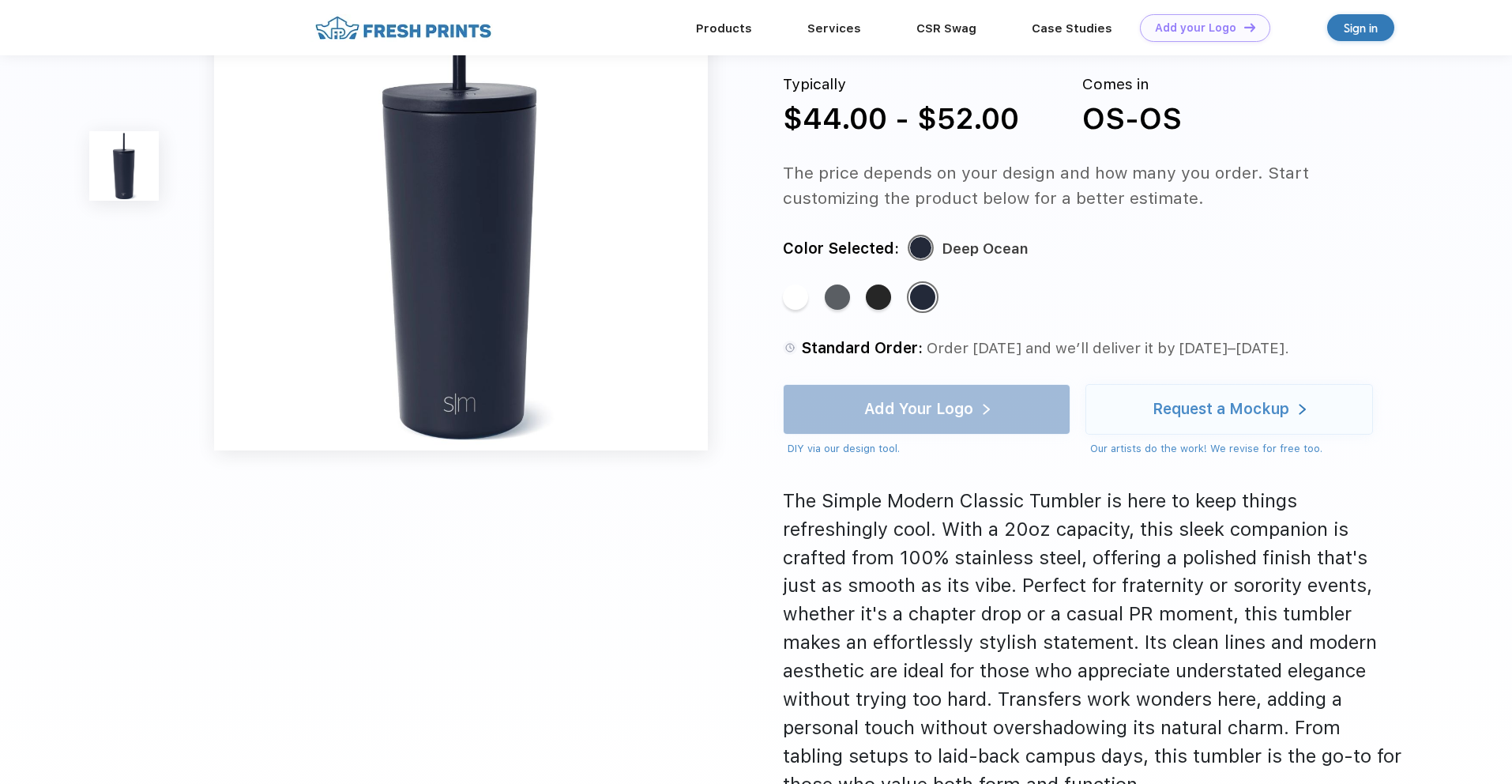
scroll to position [120, 0]
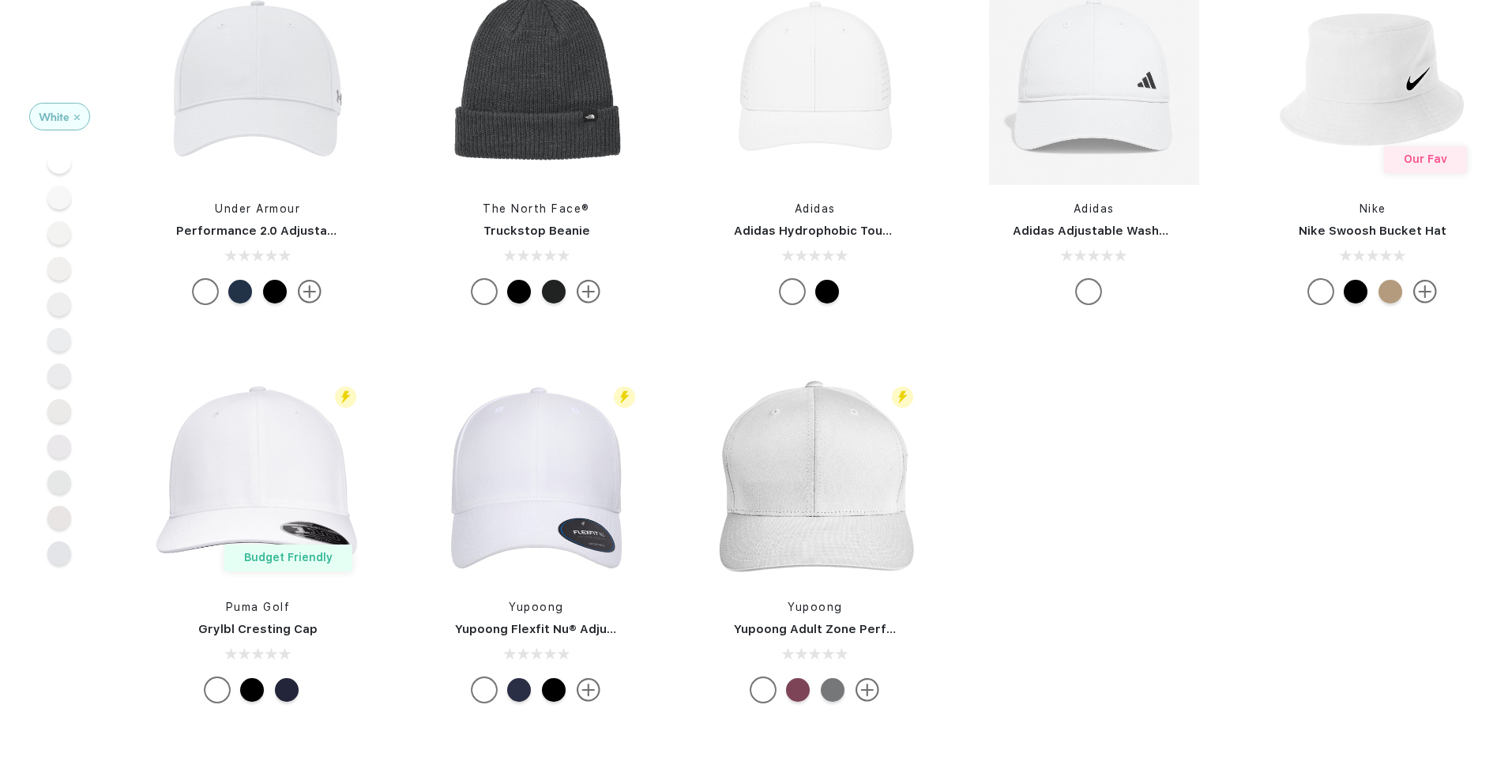
scroll to position [539, 0]
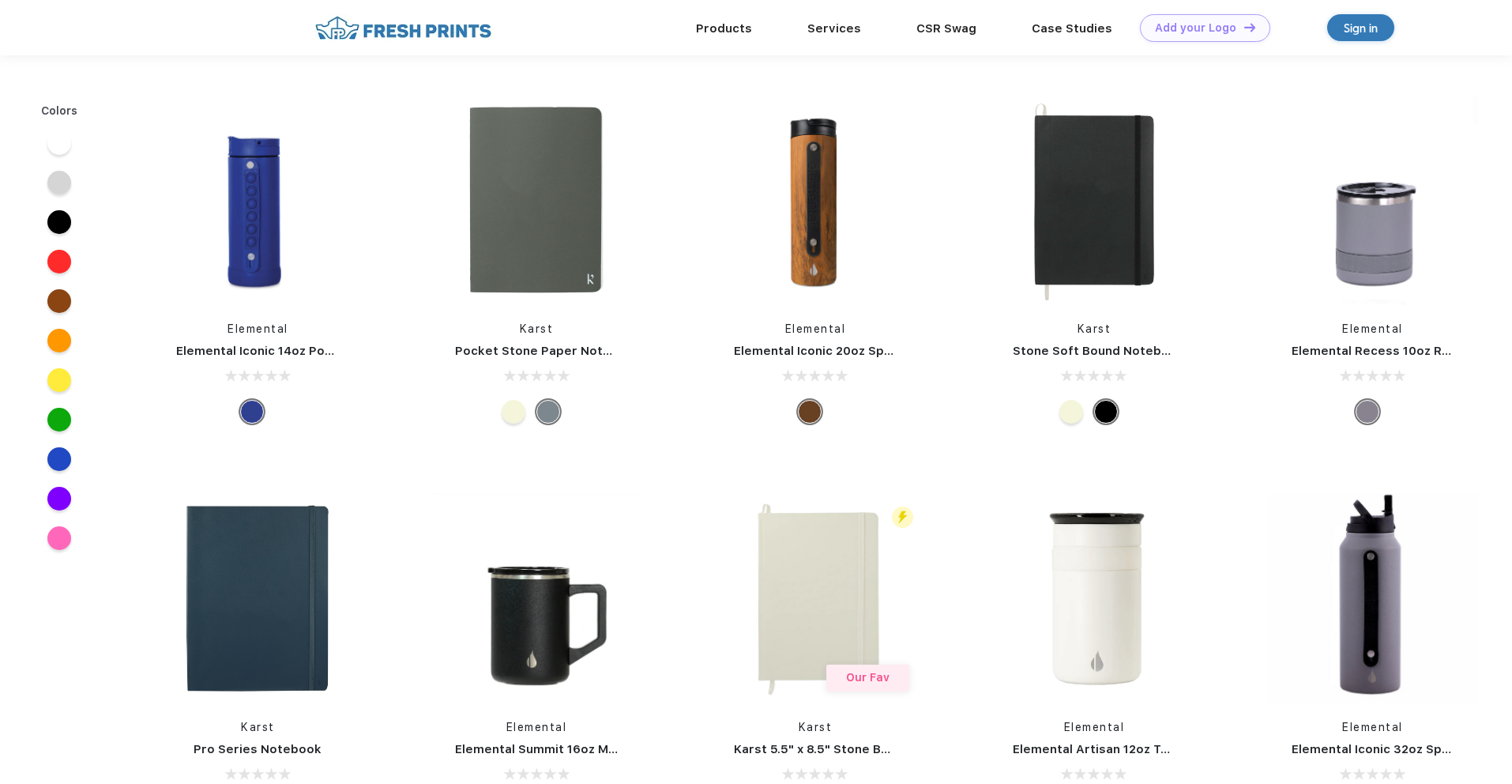
scroll to position [1, 0]
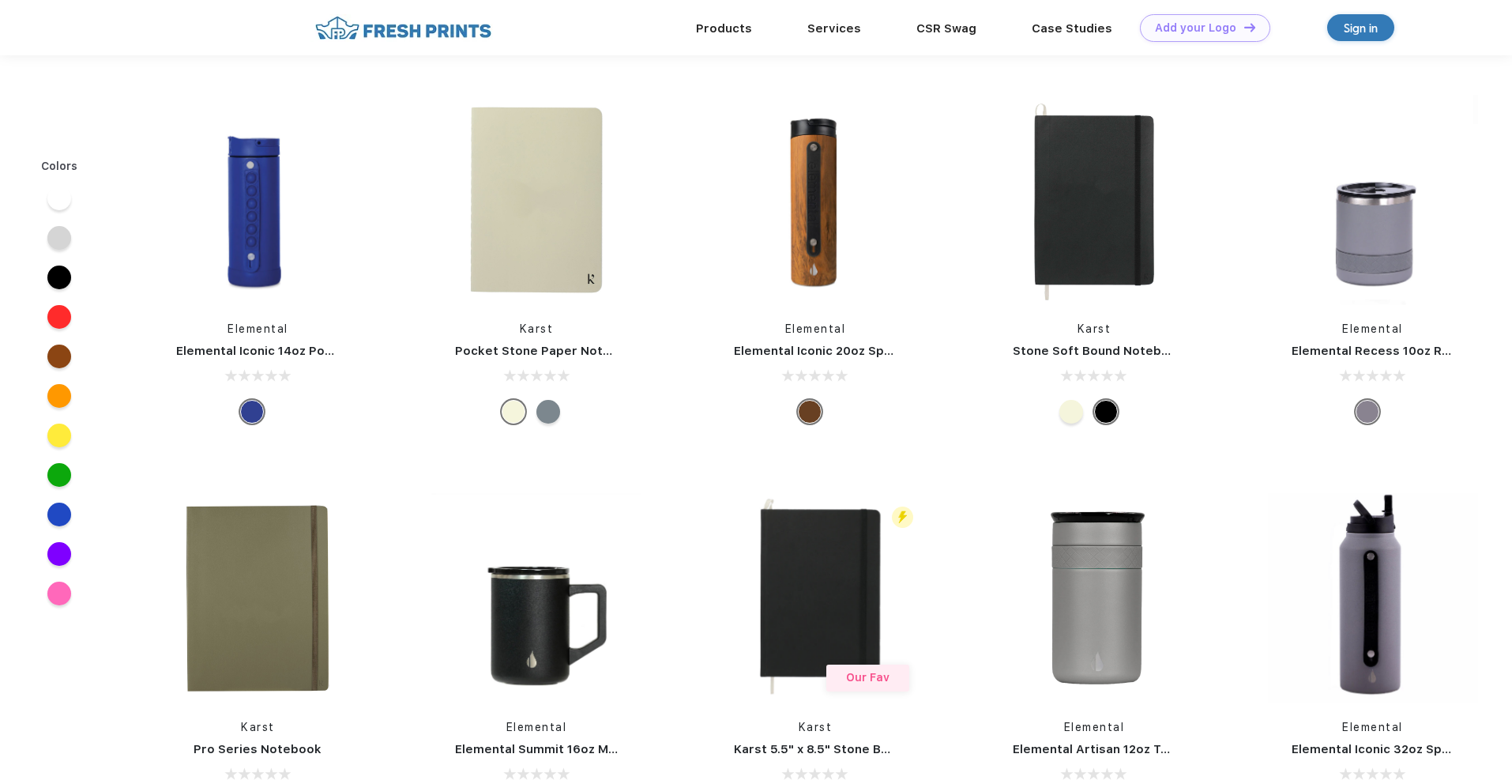
scroll to position [1, 0]
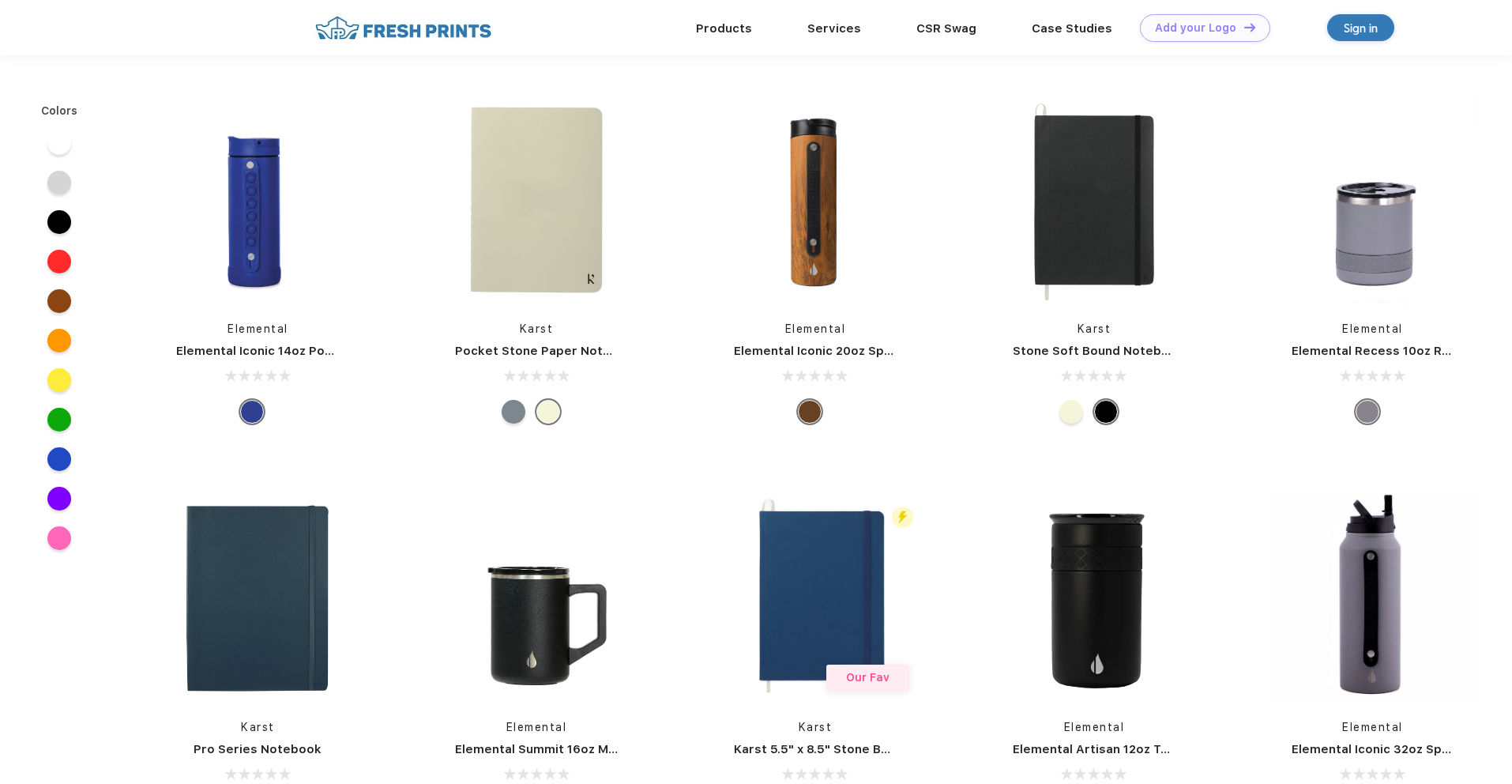
scroll to position [1, 0]
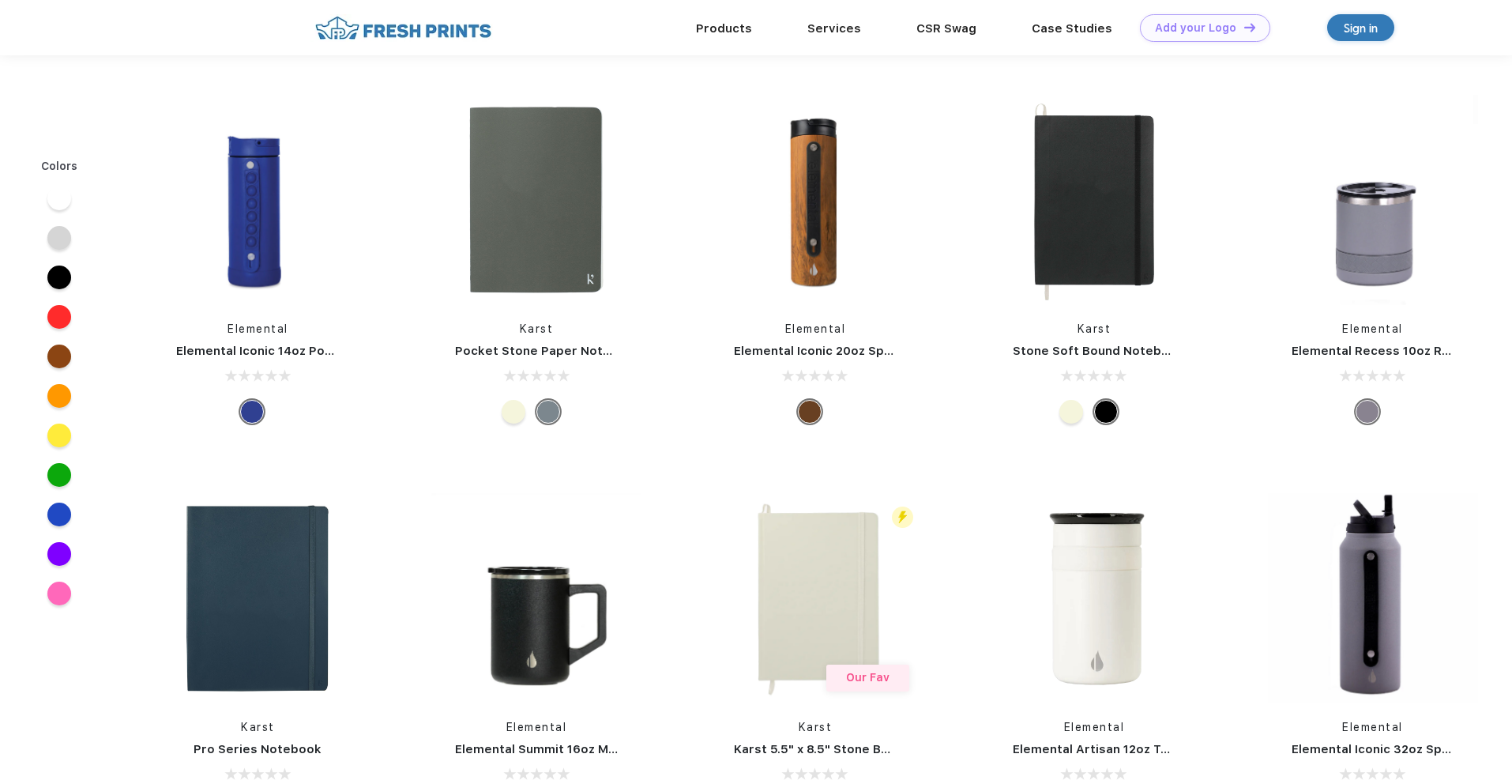
scroll to position [1, 0]
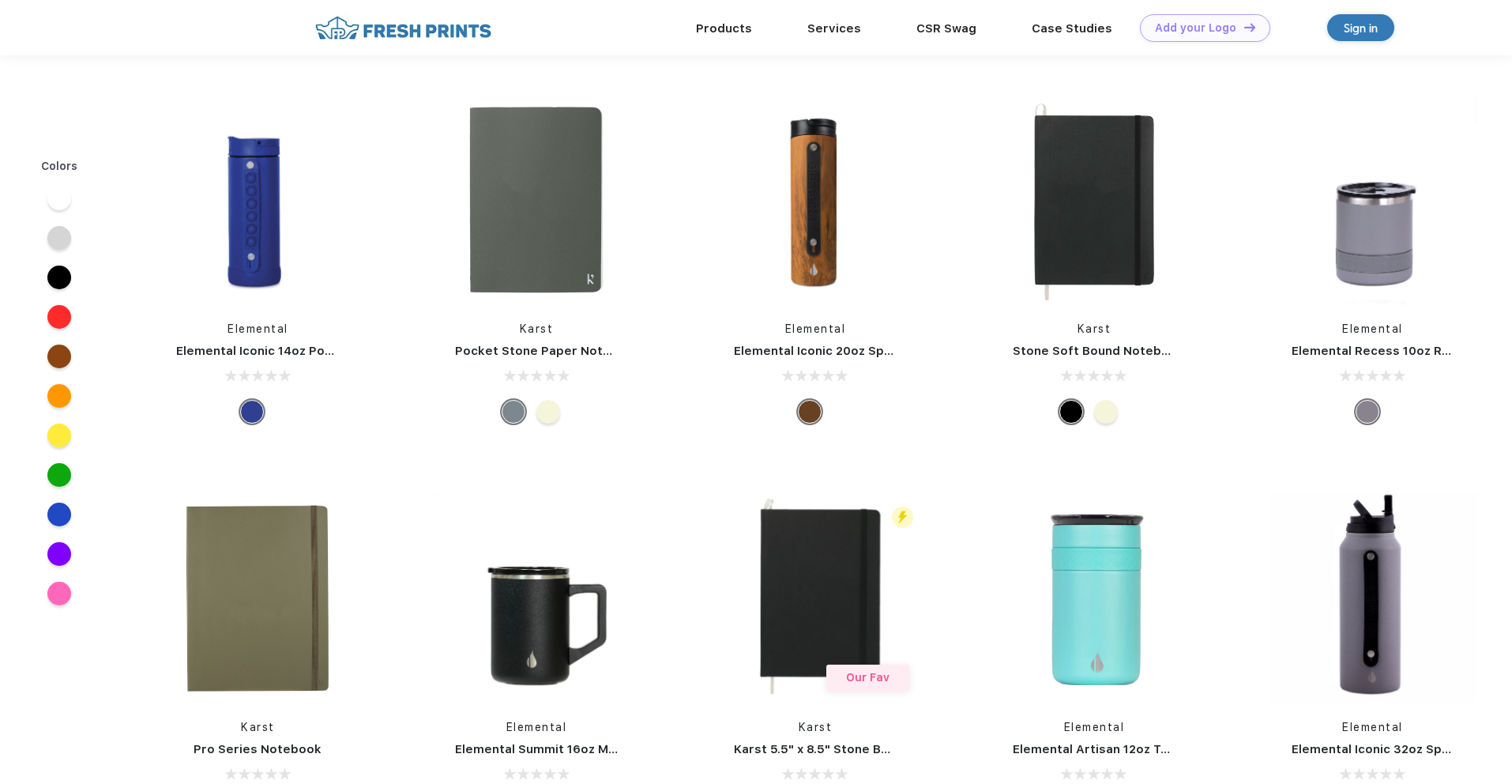
scroll to position [1, 0]
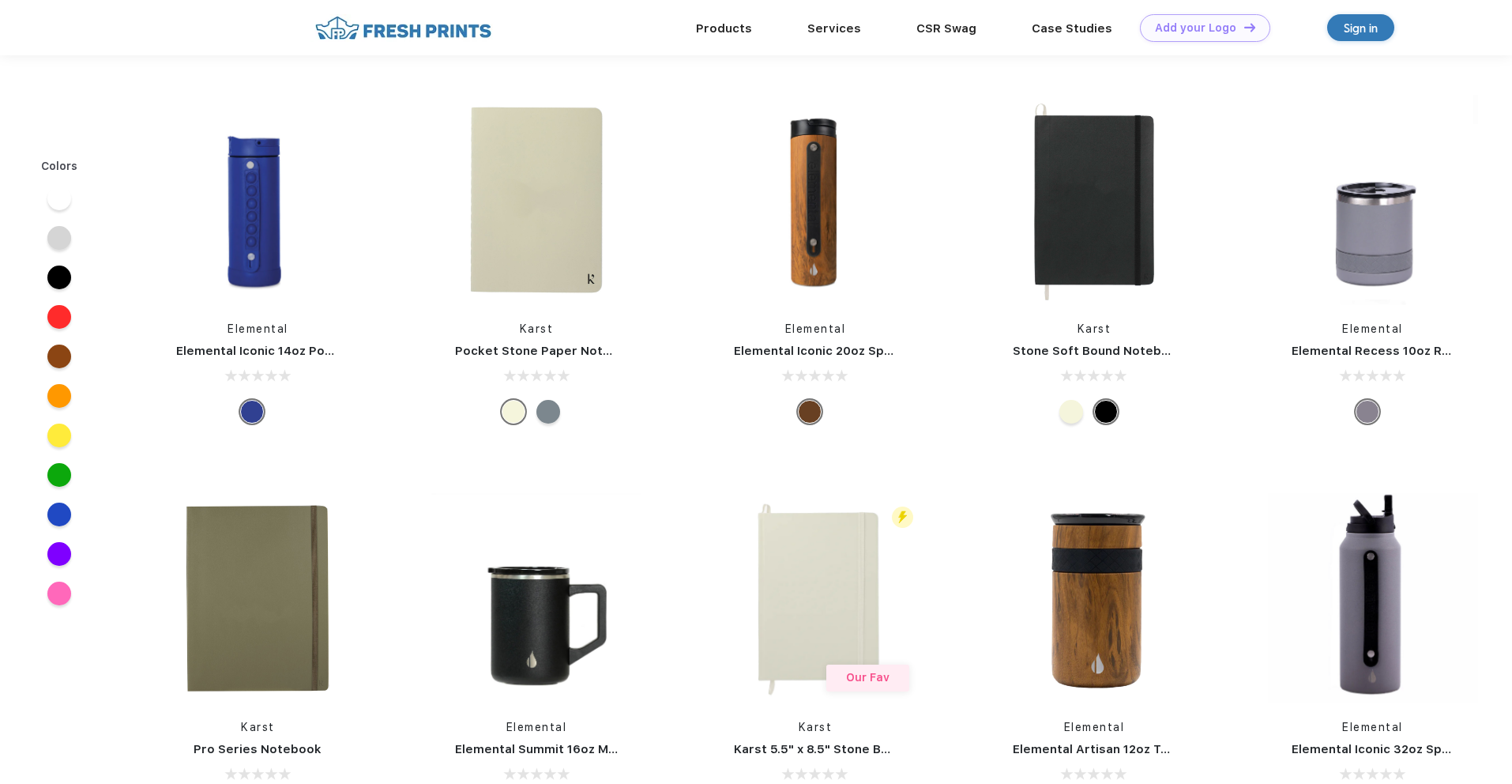
scroll to position [1, 0]
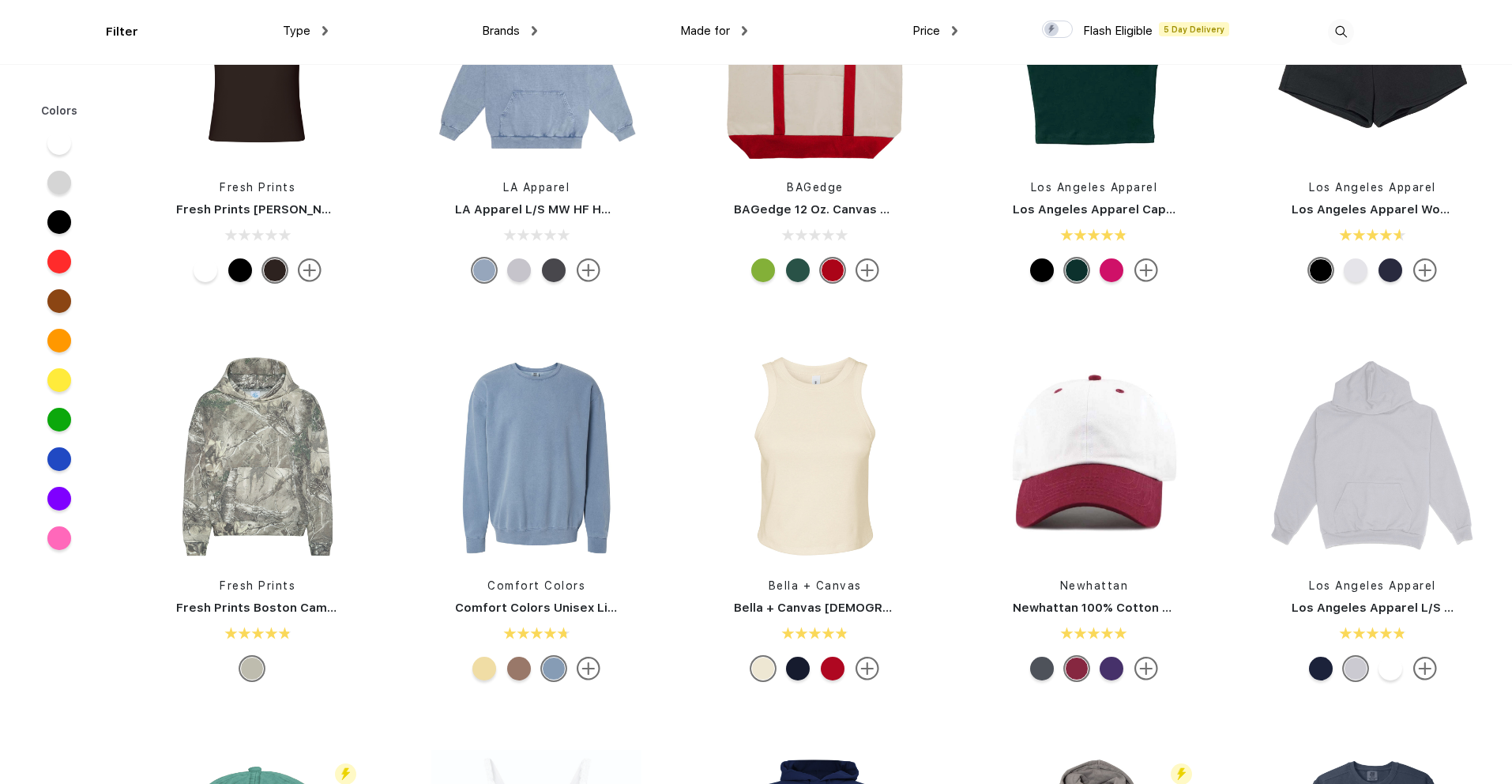
scroll to position [2133, 0]
